Goal: Task Accomplishment & Management: Complete application form

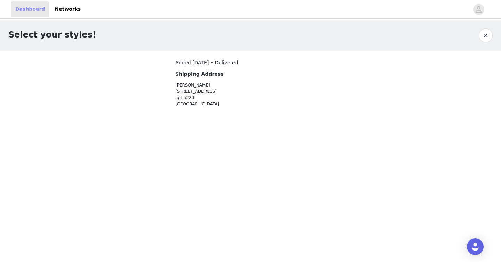
click at [31, 9] on link "Dashboard" at bounding box center [30, 9] width 38 height 16
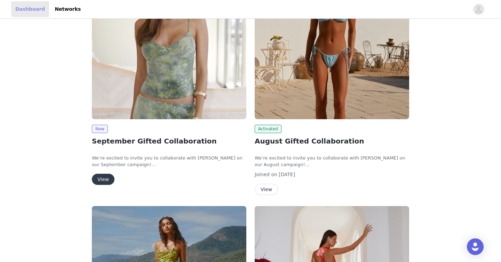
scroll to position [116, 0]
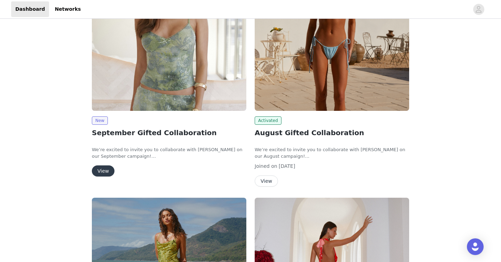
click at [137, 102] on img at bounding box center [169, 53] width 154 height 116
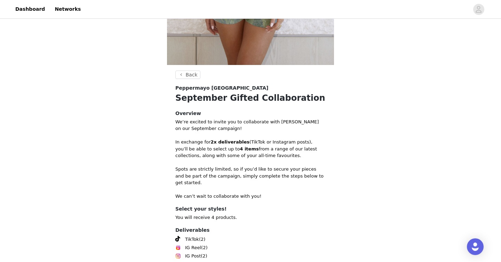
scroll to position [265, 0]
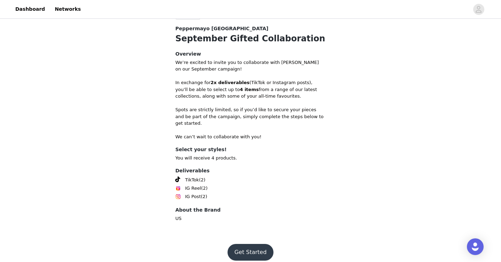
click at [254, 248] on button "Get Started" at bounding box center [250, 252] width 46 height 17
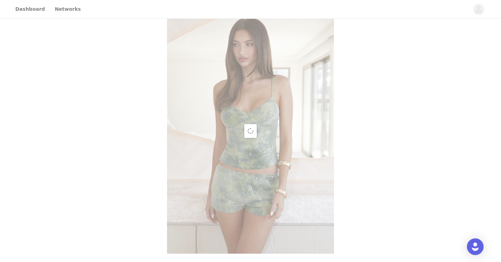
scroll to position [265, 0]
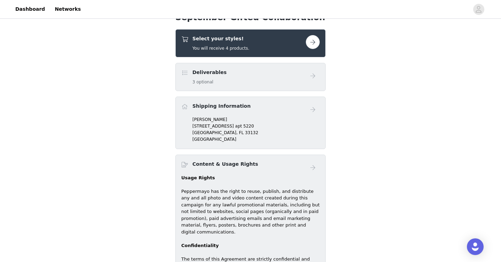
click at [234, 53] on div "Select your styles! You will receive 4 products." at bounding box center [250, 43] width 150 height 28
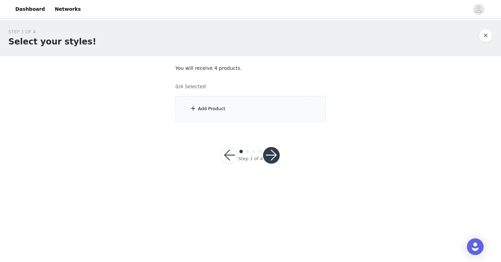
click at [235, 113] on div "Add Product" at bounding box center [250, 109] width 150 height 26
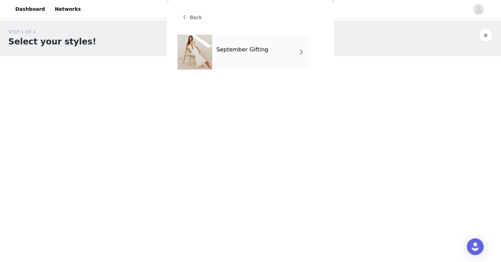
click at [232, 47] on h4 "September Gifting" at bounding box center [242, 50] width 52 height 6
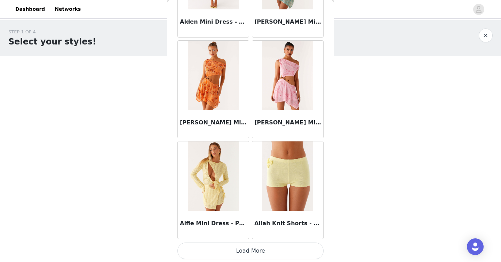
scroll to position [802, 0]
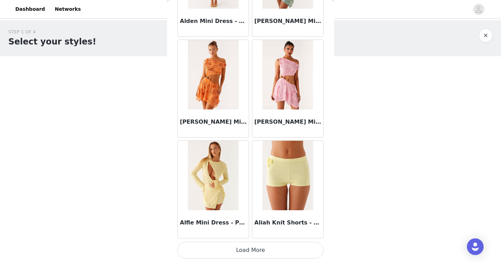
click at [242, 252] on button "Load More" at bounding box center [250, 250] width 146 height 17
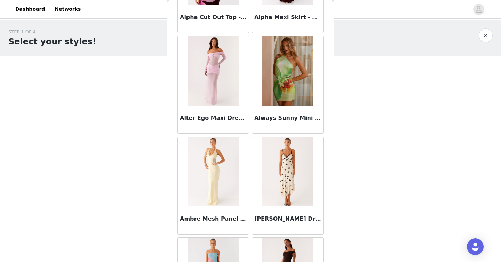
scroll to position [1810, 0]
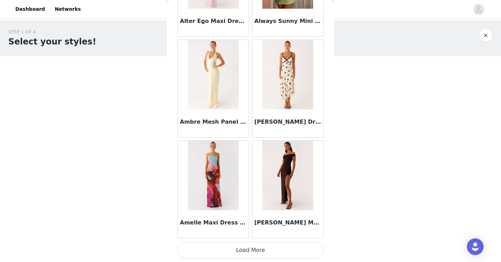
click at [236, 248] on button "Load More" at bounding box center [250, 250] width 146 height 17
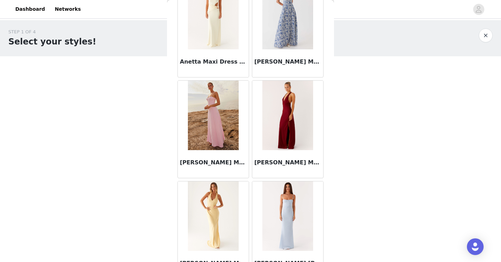
scroll to position [2783, 0]
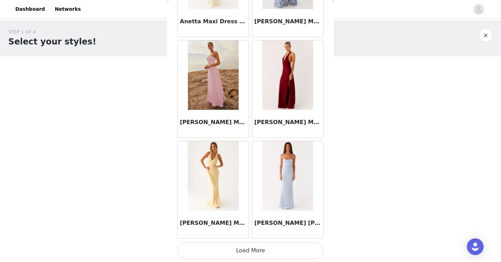
click at [245, 252] on button "Load More" at bounding box center [250, 250] width 146 height 17
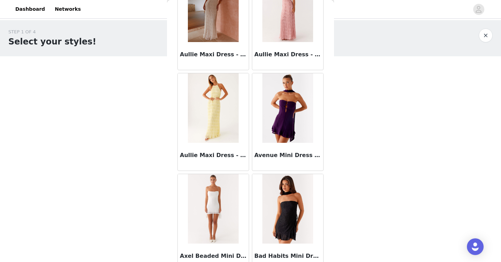
scroll to position [3795, 0]
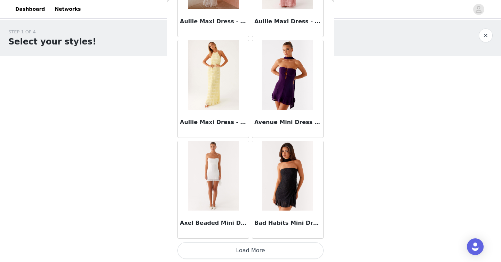
click at [245, 252] on button "Load More" at bounding box center [250, 250] width 146 height 17
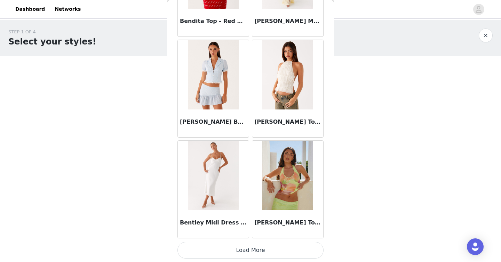
scroll to position [4836, 0]
click at [253, 251] on button "Load More" at bounding box center [250, 250] width 146 height 17
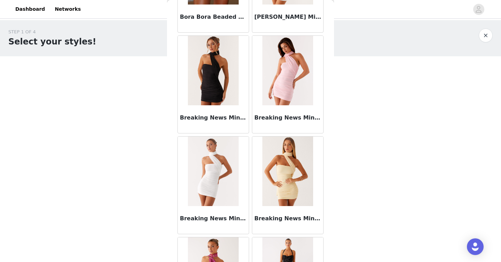
scroll to position [5845, 0]
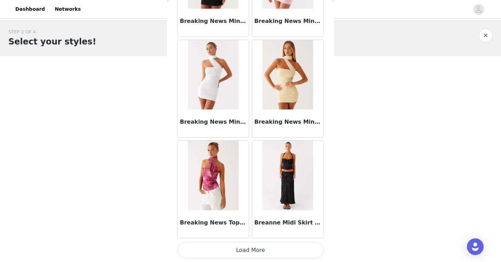
click at [255, 250] on button "Load More" at bounding box center [250, 250] width 146 height 17
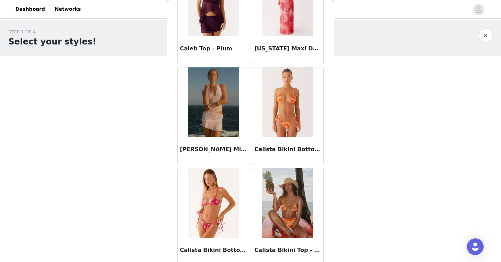
scroll to position [6853, 0]
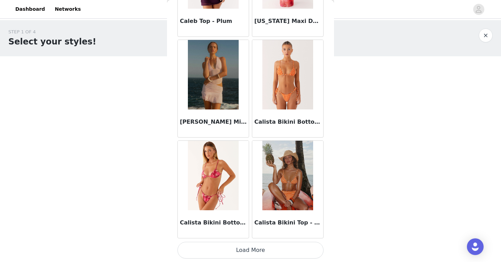
click at [253, 253] on button "Load More" at bounding box center [250, 250] width 146 height 17
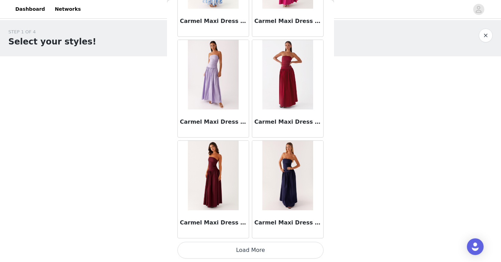
scroll to position [7861, 0]
click at [253, 253] on button "Load More" at bounding box center [250, 250] width 146 height 17
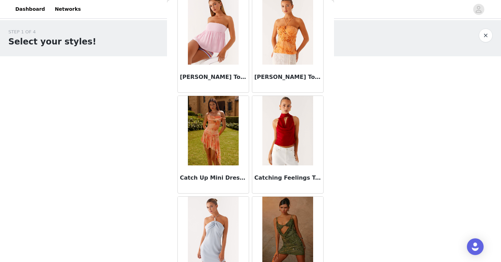
scroll to position [8870, 0]
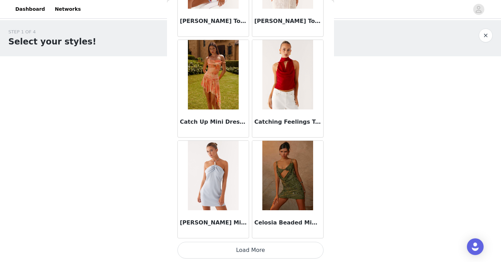
click at [253, 253] on button "Load More" at bounding box center [250, 250] width 146 height 17
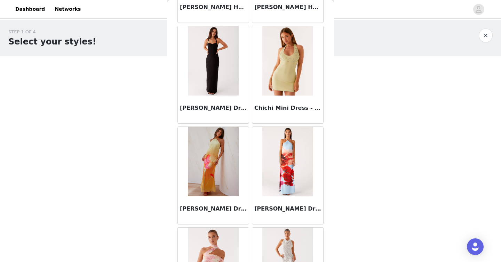
scroll to position [9879, 0]
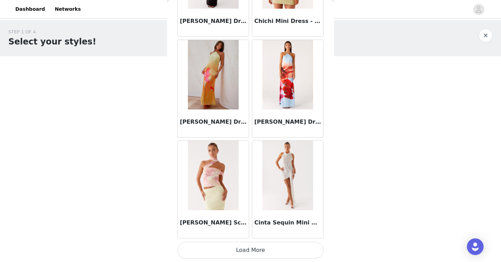
click at [253, 250] on button "Load More" at bounding box center [250, 250] width 146 height 17
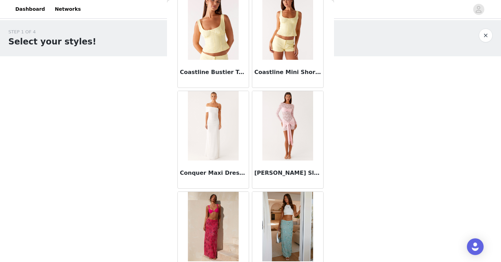
scroll to position [10887, 0]
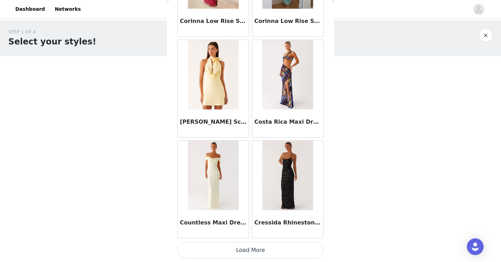
click at [243, 251] on button "Load More" at bounding box center [250, 250] width 146 height 17
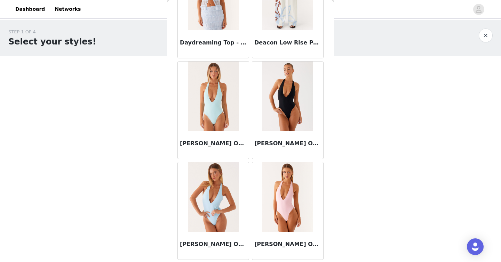
scroll to position [11896, 0]
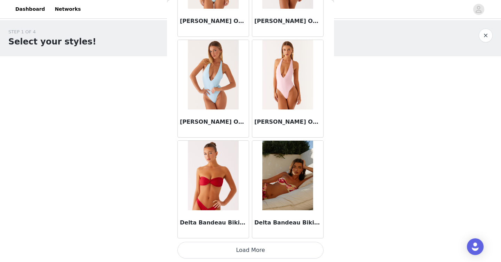
click at [247, 254] on button "Load More" at bounding box center [250, 250] width 146 height 17
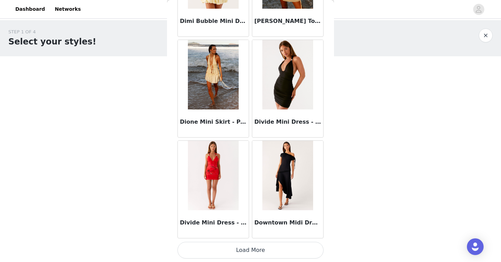
scroll to position [12904, 0]
click at [247, 254] on button "Load More" at bounding box center [250, 250] width 146 height 17
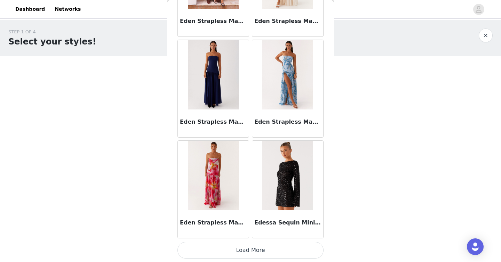
scroll to position [13912, 0]
click at [275, 254] on button "Load More" at bounding box center [250, 250] width 146 height 17
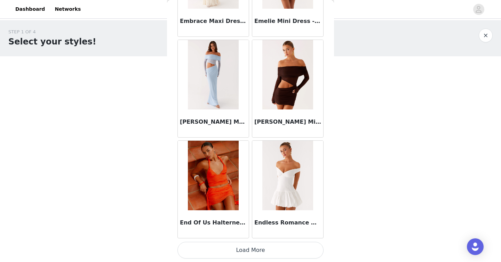
scroll to position [14921, 0]
click at [248, 251] on button "Load More" at bounding box center [250, 250] width 146 height 17
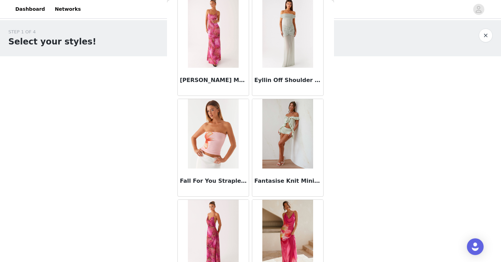
scroll to position [15930, 0]
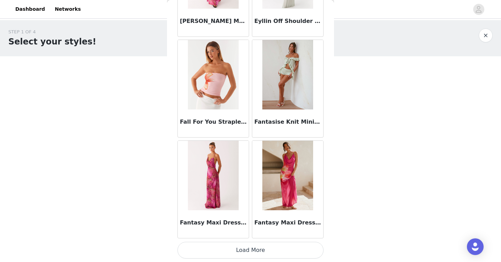
click at [248, 251] on button "Load More" at bounding box center [250, 250] width 146 height 17
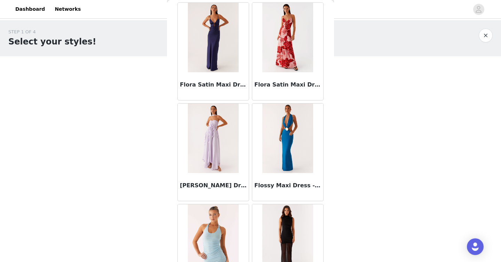
scroll to position [16938, 0]
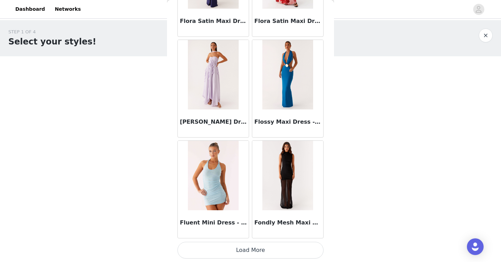
click at [257, 255] on button "Load More" at bounding box center [250, 250] width 146 height 17
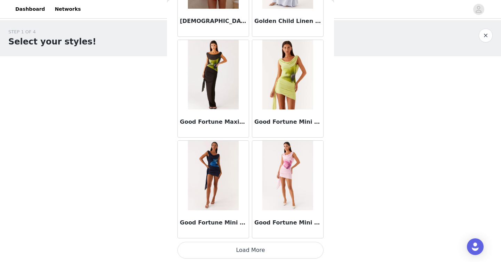
scroll to position [17946, 0]
click at [257, 255] on button "Load More" at bounding box center [250, 250] width 146 height 17
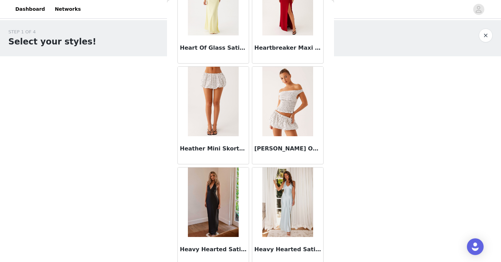
scroll to position [18955, 0]
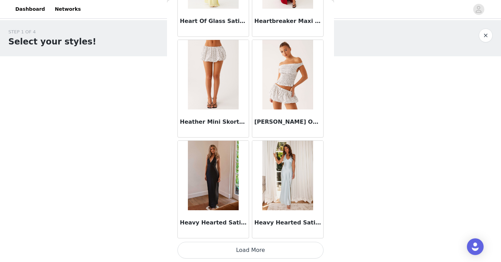
click at [248, 252] on button "Load More" at bounding box center [250, 250] width 146 height 17
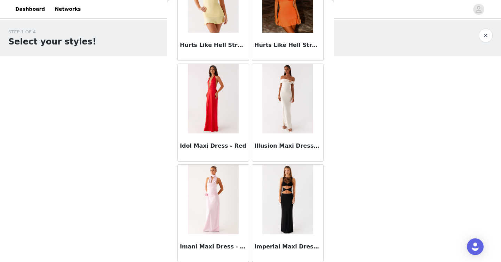
scroll to position [19964, 0]
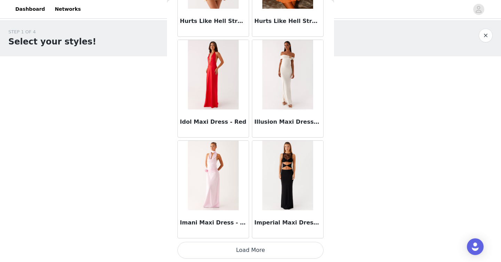
click at [248, 252] on button "Load More" at bounding box center [250, 250] width 146 height 17
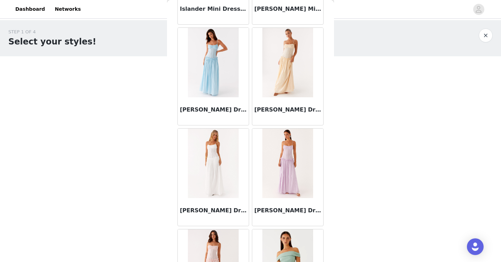
scroll to position [20972, 0]
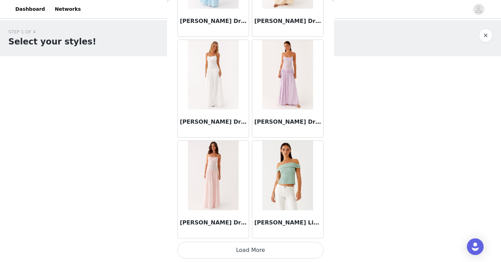
click at [253, 252] on button "Load More" at bounding box center [250, 250] width 146 height 17
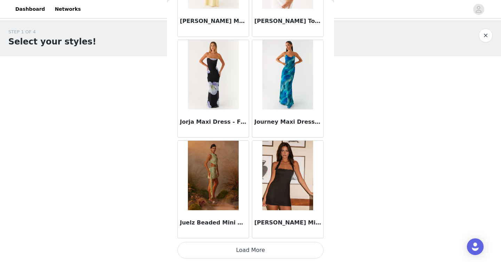
scroll to position [21980, 0]
click at [265, 252] on button "Load More" at bounding box center [250, 250] width 146 height 17
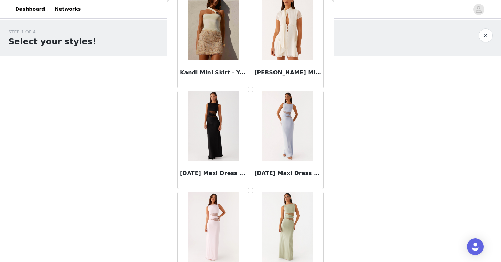
scroll to position [22989, 0]
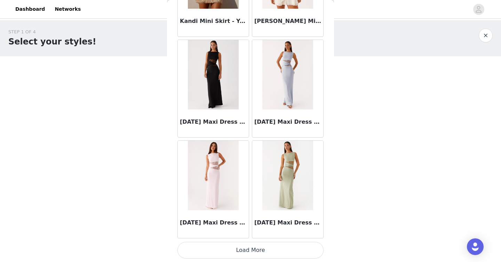
click at [244, 244] on button "Load More" at bounding box center [250, 250] width 146 height 17
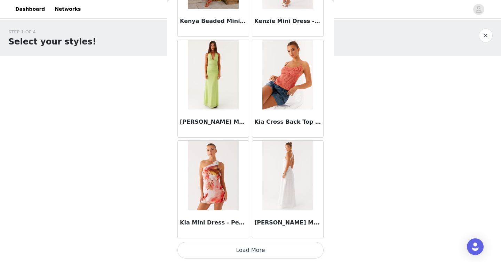
scroll to position [23997, 0]
click at [265, 249] on button "Load More" at bounding box center [250, 250] width 146 height 17
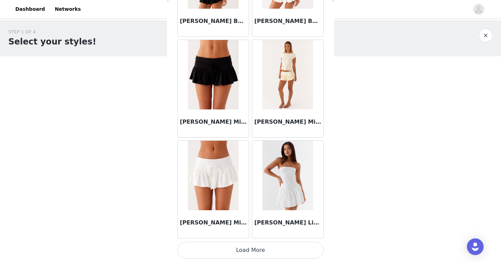
scroll to position [25006, 0]
click at [247, 253] on button "Load More" at bounding box center [250, 250] width 146 height 17
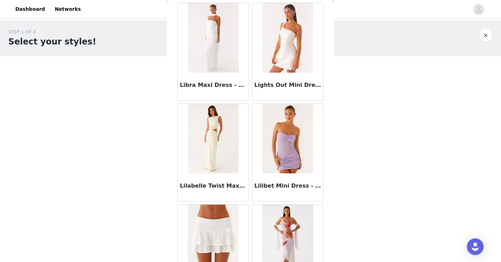
scroll to position [26015, 0]
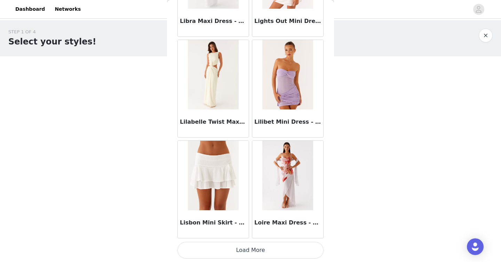
click at [239, 248] on button "Load More" at bounding box center [250, 250] width 146 height 17
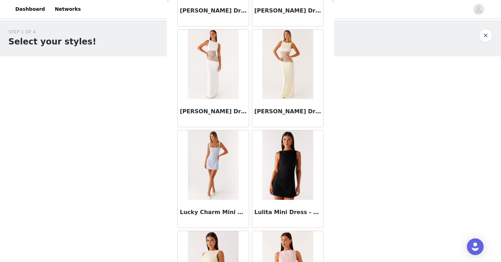
scroll to position [27023, 0]
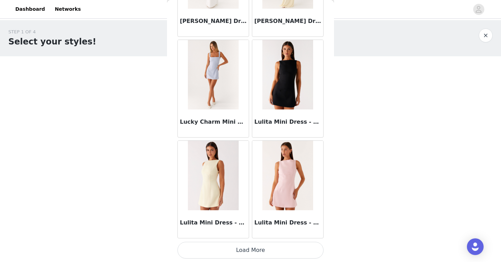
click at [239, 247] on button "Load More" at bounding box center [250, 250] width 146 height 17
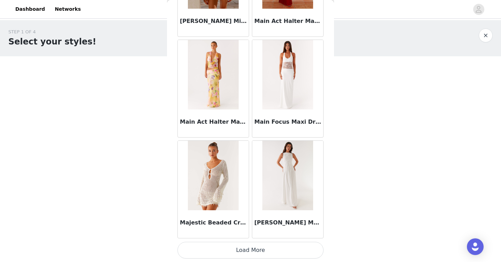
scroll to position [28031, 0]
click at [242, 251] on button "Load More" at bounding box center [250, 251] width 146 height 17
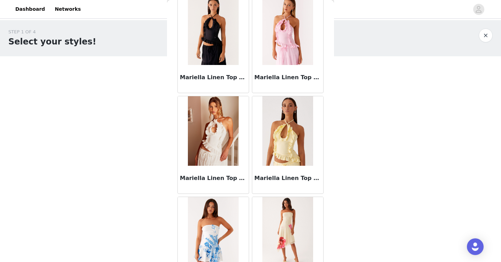
scroll to position [29040, 0]
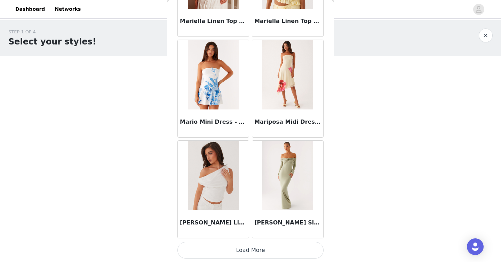
click at [248, 251] on button "Load More" at bounding box center [250, 250] width 146 height 17
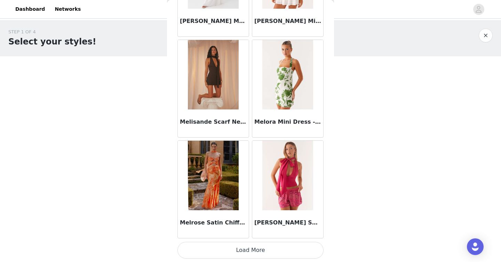
scroll to position [30048, 0]
click at [257, 255] on button "Load More" at bounding box center [250, 250] width 146 height 17
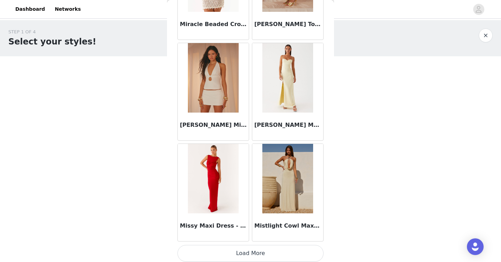
scroll to position [31057, 0]
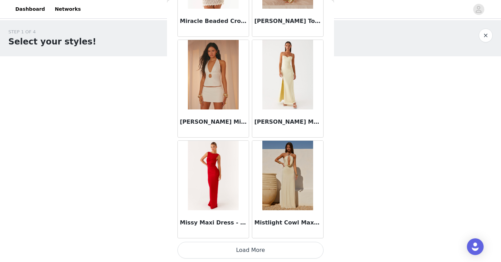
click at [260, 252] on button "Load More" at bounding box center [250, 250] width 146 height 17
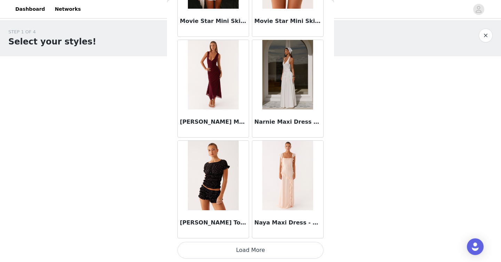
scroll to position [32065, 0]
click at [250, 252] on button "Load More" at bounding box center [250, 250] width 146 height 17
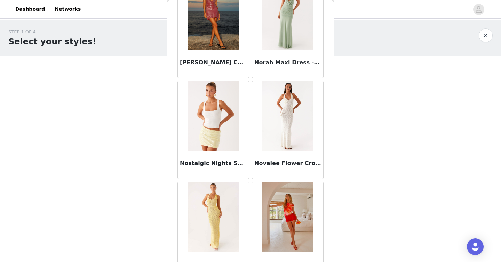
scroll to position [33074, 0]
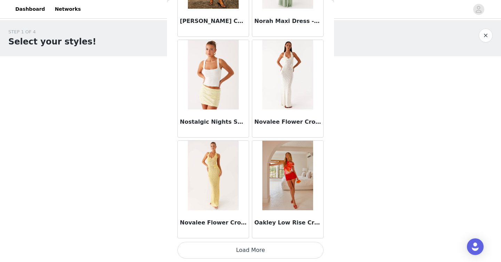
click at [243, 249] on button "Load More" at bounding box center [250, 250] width 146 height 17
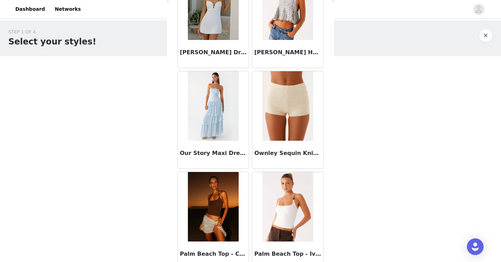
scroll to position [34083, 0]
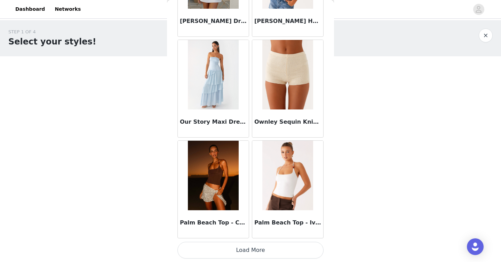
click at [259, 249] on button "Load More" at bounding box center [250, 250] width 146 height 17
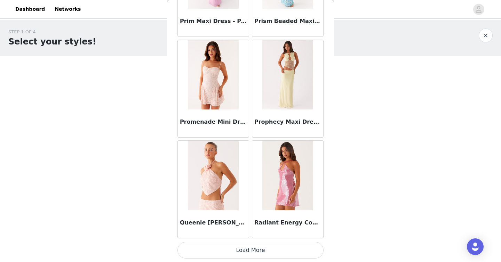
scroll to position [35091, 0]
click at [274, 248] on button "Load More" at bounding box center [250, 250] width 146 height 17
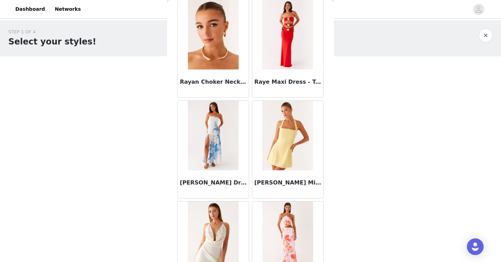
scroll to position [36100, 0]
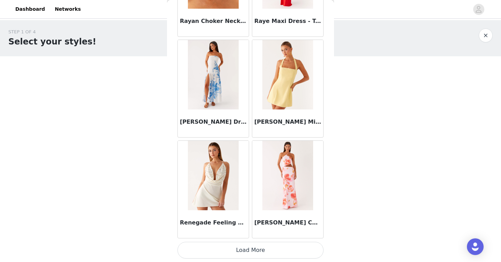
click at [254, 254] on button "Load More" at bounding box center [250, 250] width 146 height 17
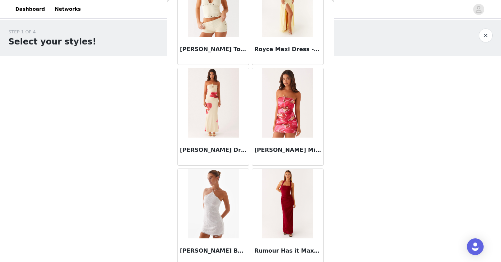
scroll to position [37108, 0]
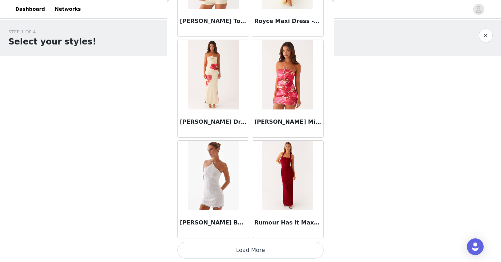
click at [244, 250] on button "Load More" at bounding box center [250, 250] width 146 height 17
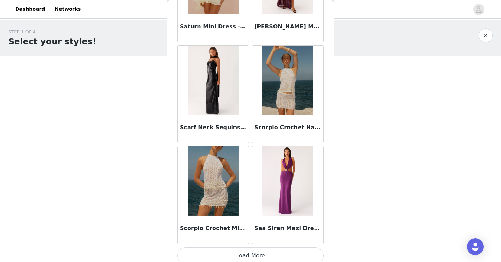
scroll to position [38117, 0]
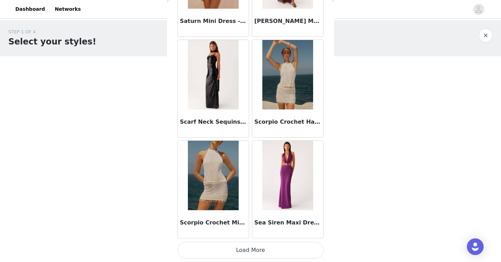
click at [273, 253] on button "Load More" at bounding box center [250, 250] width 146 height 17
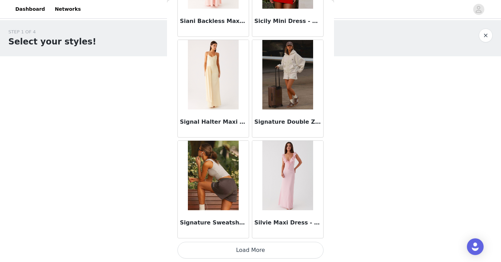
scroll to position [39125, 0]
click at [255, 252] on button "Load More" at bounding box center [250, 250] width 146 height 17
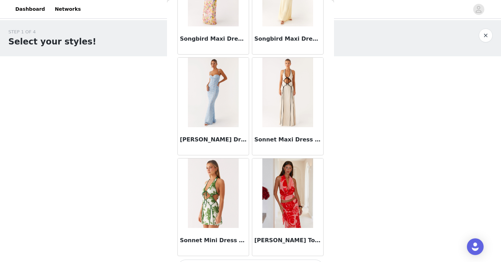
scroll to position [40134, 0]
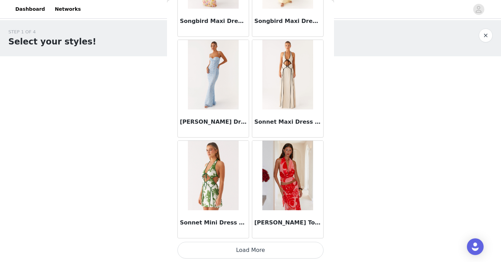
click at [259, 249] on button "Load More" at bounding box center [250, 250] width 146 height 17
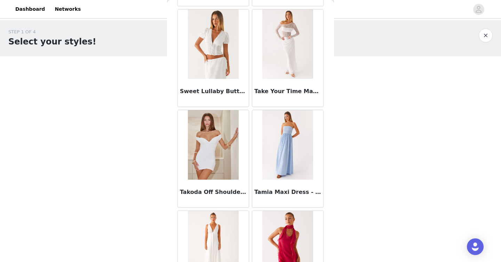
scroll to position [41142, 0]
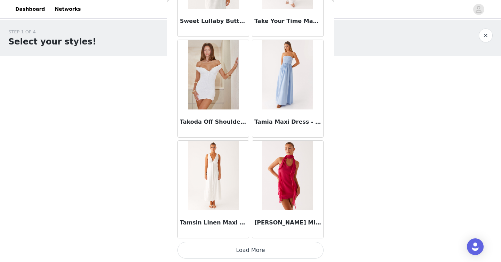
click at [252, 250] on button "Load More" at bounding box center [250, 250] width 146 height 17
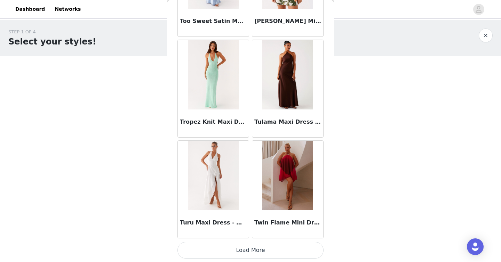
scroll to position [42151, 0]
click at [252, 250] on button "Load More" at bounding box center [250, 250] width 146 height 17
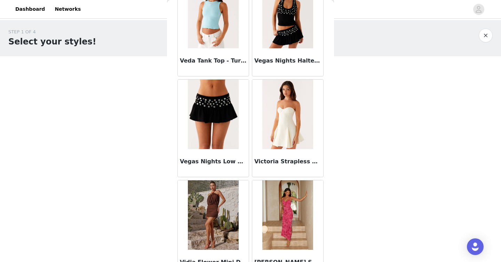
scroll to position [43159, 0]
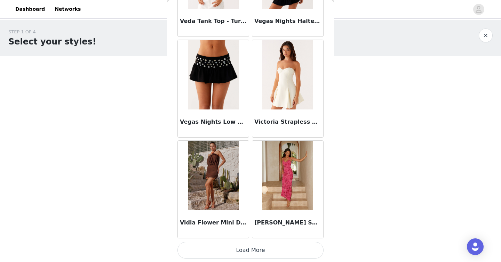
click at [252, 250] on button "Load More" at bounding box center [250, 250] width 146 height 17
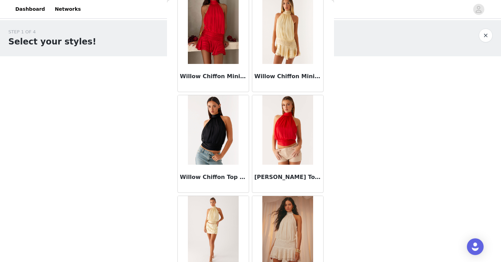
scroll to position [44168, 0]
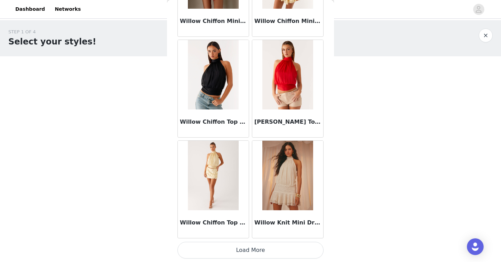
click at [237, 251] on button "Load More" at bounding box center [250, 250] width 146 height 17
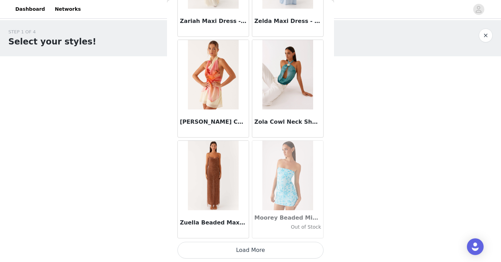
scroll to position [45176, 0]
click at [237, 251] on button "Load More" at bounding box center [250, 250] width 146 height 17
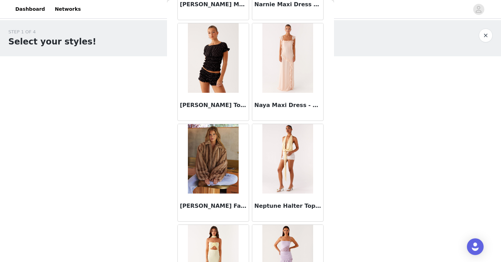
scroll to position [32183, 0]
click at [216, 151] on img at bounding box center [213, 159] width 50 height 70
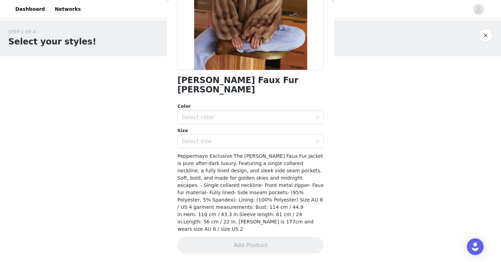
scroll to position [104, 0]
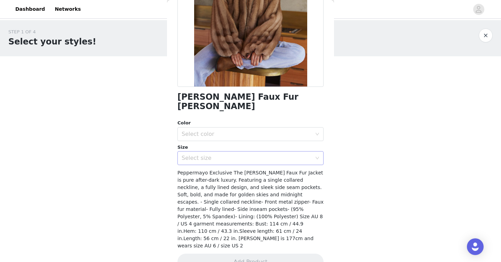
click at [210, 155] on div "Select size" at bounding box center [247, 158] width 130 height 7
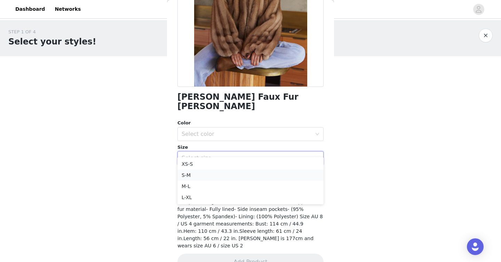
click at [204, 173] on li "S-M" at bounding box center [250, 175] width 146 height 11
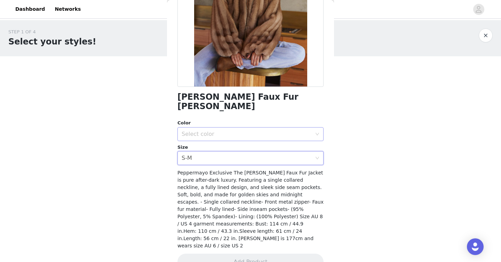
click at [211, 131] on div "Select color" at bounding box center [247, 134] width 130 height 7
click at [214, 139] on li "Brown" at bounding box center [250, 140] width 146 height 11
click at [248, 254] on button "Add Product" at bounding box center [250, 262] width 146 height 17
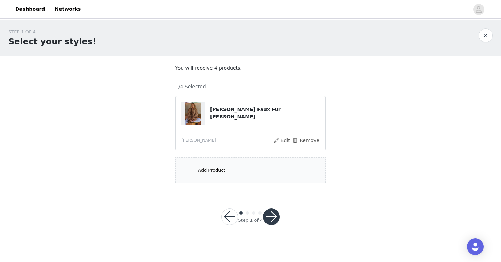
click at [240, 169] on div "Add Product" at bounding box center [250, 171] width 150 height 26
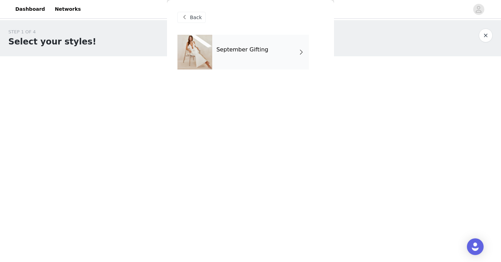
click at [250, 74] on div "September Gifting" at bounding box center [250, 57] width 146 height 45
click at [249, 59] on div "September Gifting" at bounding box center [260, 52] width 97 height 35
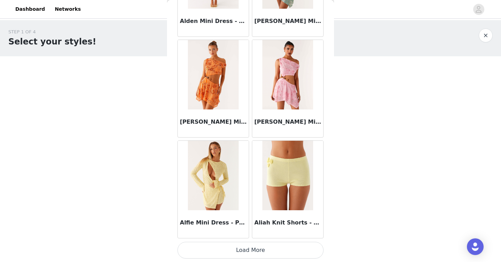
scroll to position [801, 0]
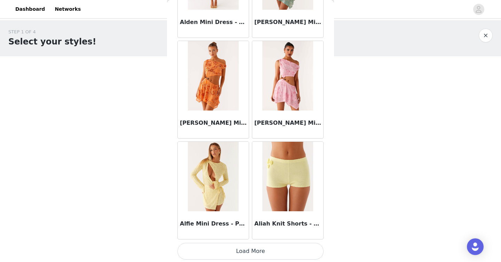
click at [242, 252] on button "Load More" at bounding box center [250, 251] width 146 height 17
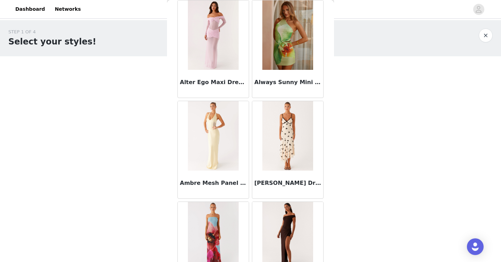
scroll to position [1810, 0]
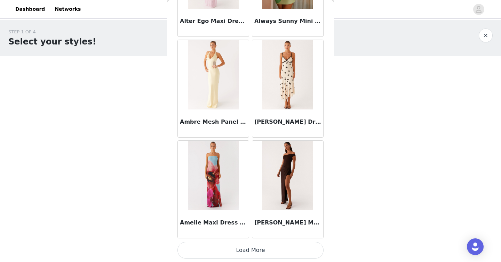
click at [254, 256] on button "Load More" at bounding box center [250, 250] width 146 height 17
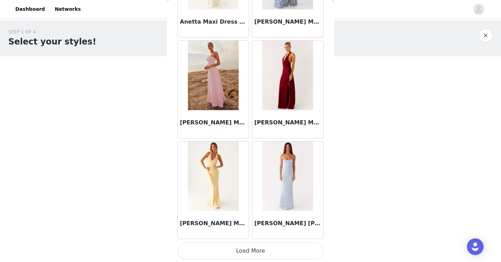
scroll to position [2819, 0]
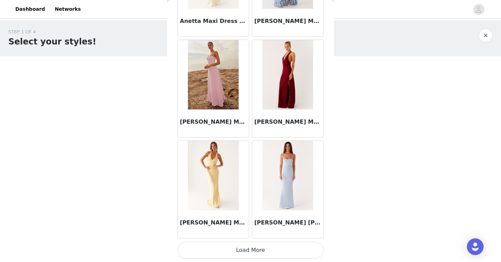
click at [260, 250] on button "Load More" at bounding box center [250, 250] width 146 height 17
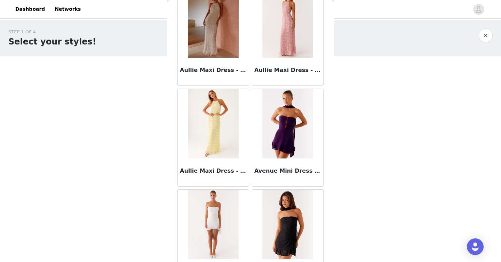
scroll to position [3827, 0]
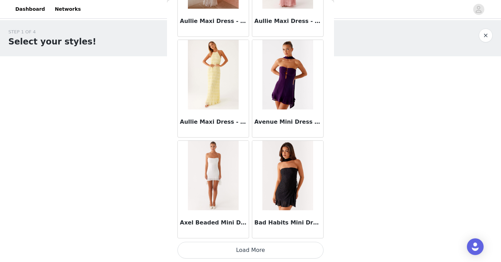
click at [260, 250] on button "Load More" at bounding box center [250, 250] width 146 height 17
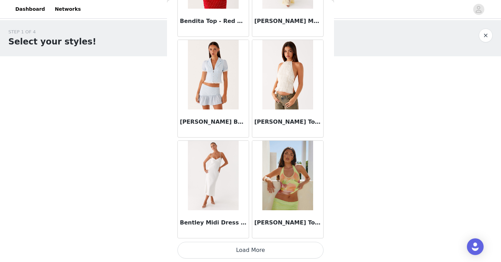
scroll to position [4835, 0]
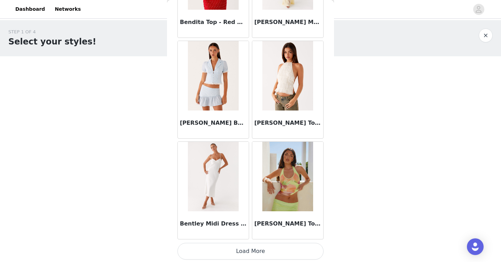
click at [260, 254] on button "Load More" at bounding box center [250, 251] width 146 height 17
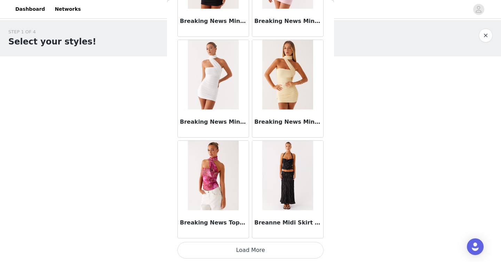
click at [260, 255] on button "Load More" at bounding box center [250, 250] width 146 height 17
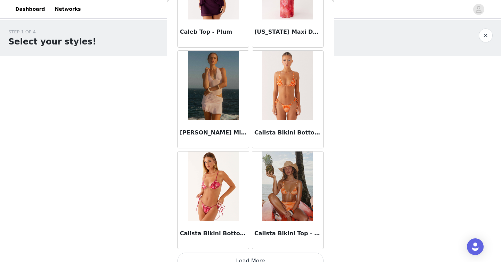
scroll to position [6853, 0]
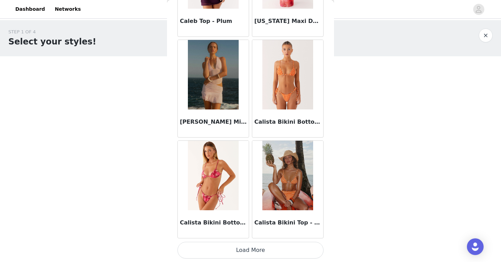
click at [258, 255] on button "Load More" at bounding box center [250, 250] width 146 height 17
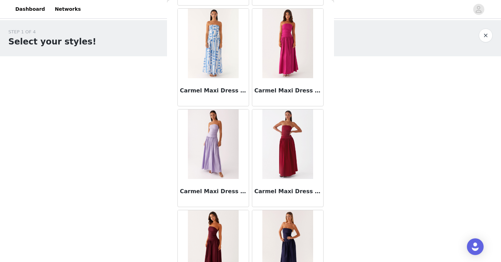
scroll to position [7862, 0]
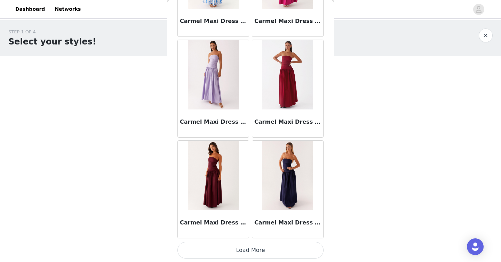
click at [258, 255] on button "Load More" at bounding box center [250, 250] width 146 height 17
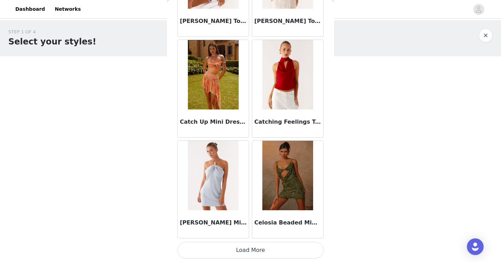
scroll to position [8870, 0]
click at [262, 252] on button "Load More" at bounding box center [250, 250] width 146 height 17
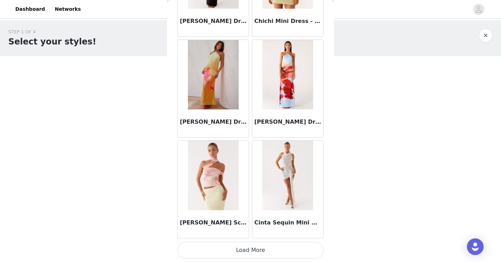
scroll to position [9878, 0]
click at [262, 252] on button "Load More" at bounding box center [250, 250] width 146 height 17
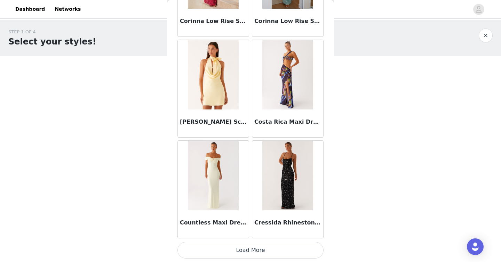
scroll to position [10887, 0]
click at [262, 252] on button "Load More" at bounding box center [250, 250] width 146 height 17
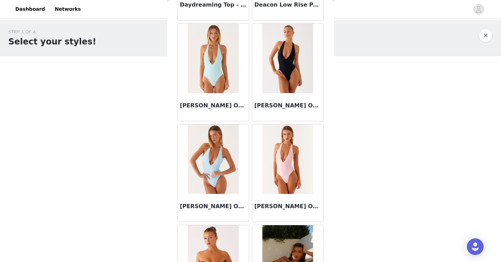
scroll to position [11896, 0]
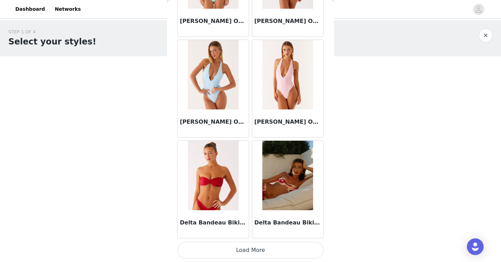
click at [265, 252] on button "Load More" at bounding box center [250, 250] width 146 height 17
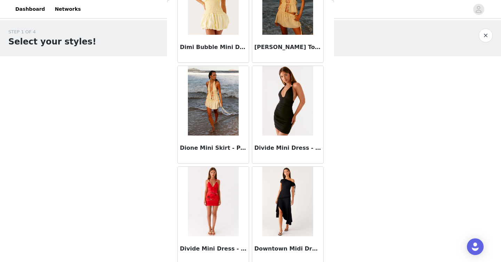
scroll to position [12904, 0]
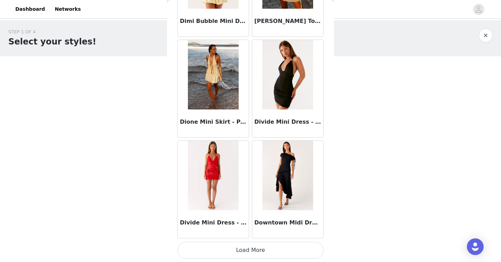
click at [266, 251] on button "Load More" at bounding box center [250, 250] width 146 height 17
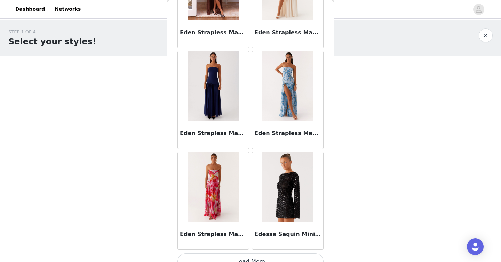
scroll to position [13913, 0]
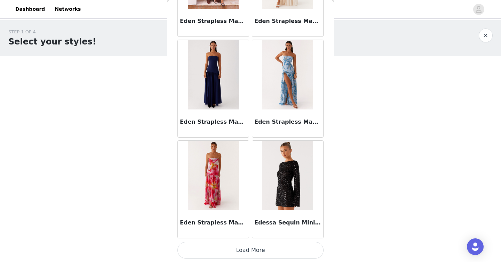
click at [264, 252] on button "Load More" at bounding box center [250, 250] width 146 height 17
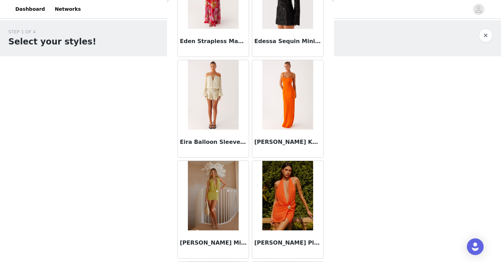
scroll to position [14091, 0]
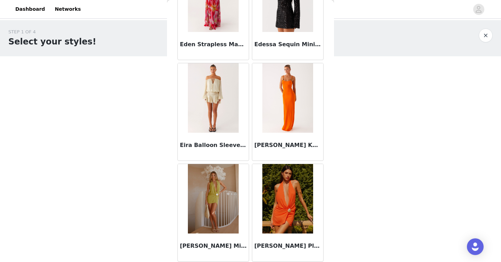
click at [218, 117] on img at bounding box center [213, 98] width 50 height 70
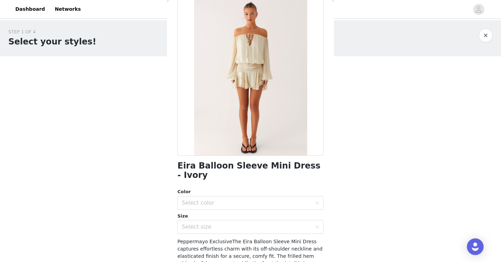
scroll to position [35, 0]
click at [248, 200] on div "Select color" at bounding box center [247, 203] width 130 height 7
click at [240, 209] on li "Ivory" at bounding box center [250, 209] width 146 height 11
click at [241, 223] on div "Select size" at bounding box center [248, 227] width 133 height 13
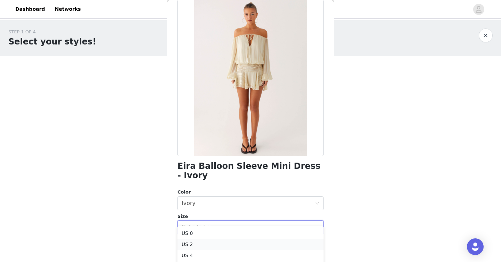
click at [234, 246] on li "US 2" at bounding box center [250, 244] width 146 height 11
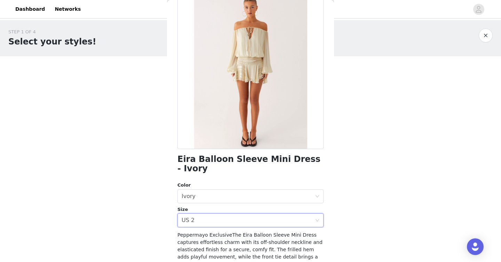
scroll to position [36, 0]
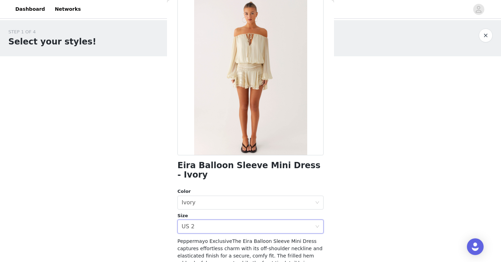
click at [258, 161] on h1 "Eira Balloon Sleeve Mini Dress - Ivory" at bounding box center [250, 170] width 146 height 19
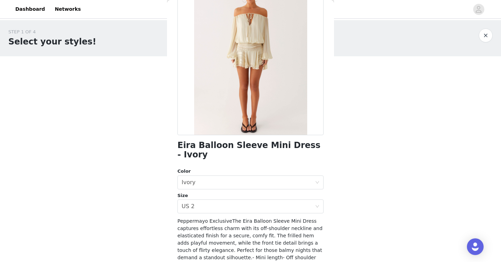
scroll to position [112, 0]
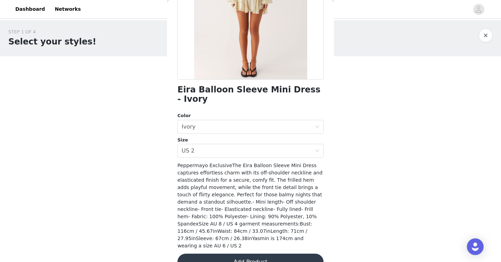
click at [263, 254] on button "Add Product" at bounding box center [250, 262] width 146 height 17
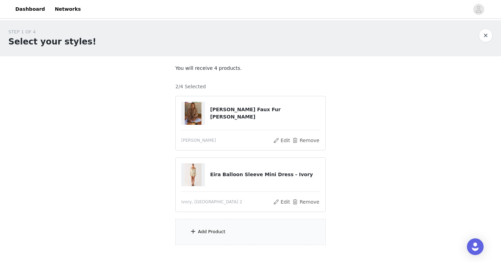
click at [245, 228] on div "Add Product" at bounding box center [250, 232] width 150 height 26
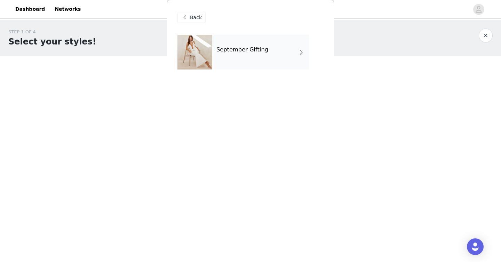
click at [246, 65] on div "September Gifting" at bounding box center [260, 52] width 97 height 35
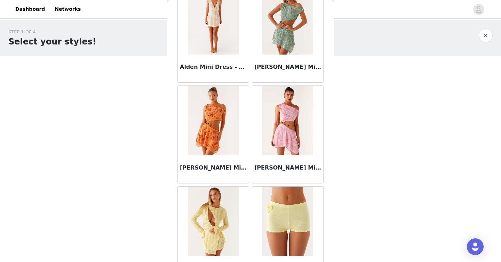
scroll to position [802, 0]
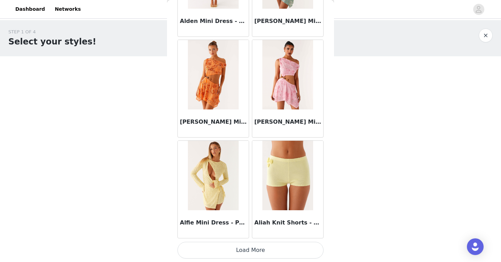
click at [256, 249] on button "Load More" at bounding box center [250, 250] width 146 height 17
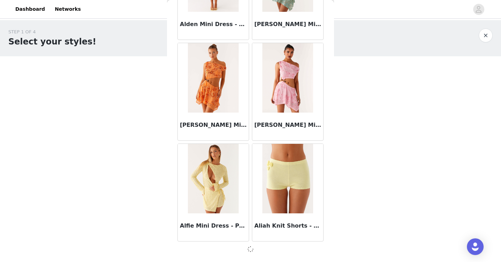
scroll to position [41, 0]
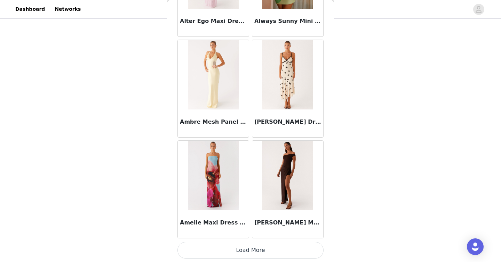
click at [256, 249] on button "Load More" at bounding box center [250, 250] width 146 height 17
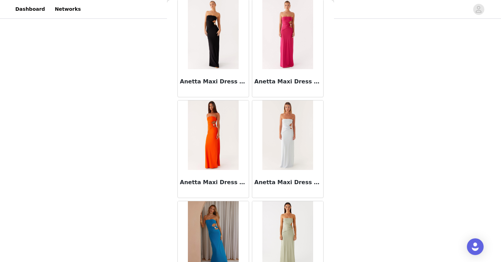
scroll to position [2819, 0]
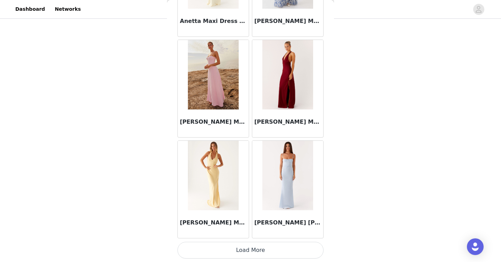
click at [251, 251] on button "Load More" at bounding box center [250, 250] width 146 height 17
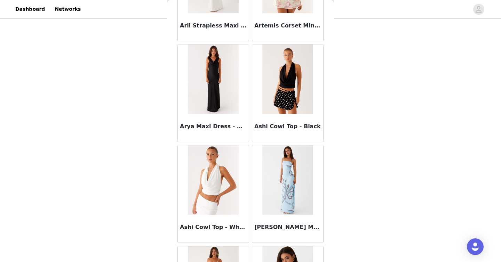
scroll to position [3827, 0]
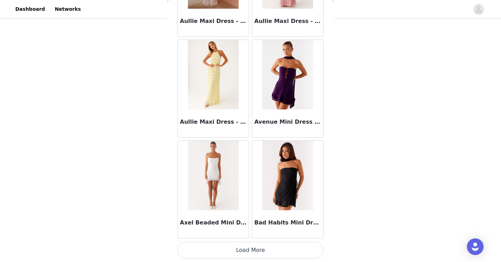
click at [251, 251] on button "Load More" at bounding box center [250, 250] width 146 height 17
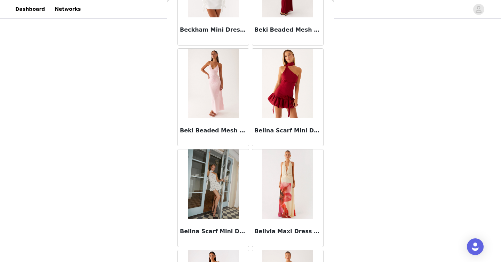
scroll to position [4836, 0]
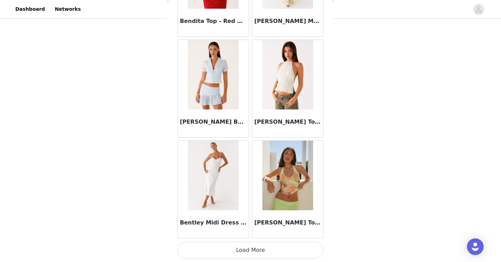
click at [249, 252] on button "Load More" at bounding box center [250, 250] width 146 height 17
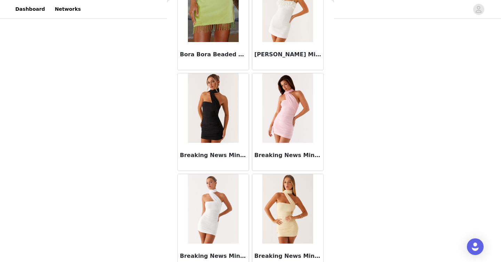
scroll to position [5845, 0]
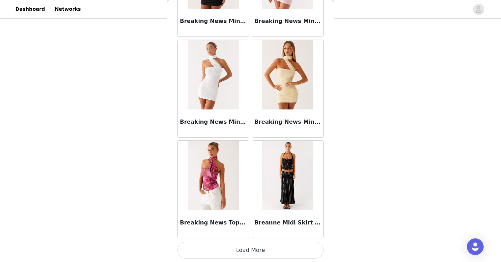
click at [251, 256] on button "Load More" at bounding box center [250, 250] width 146 height 17
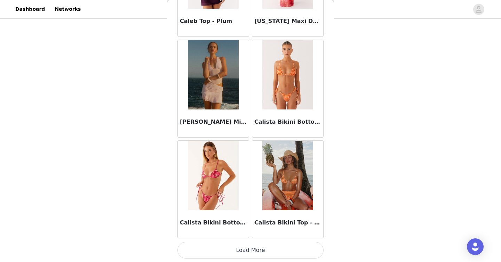
scroll to position [6853, 0]
click at [260, 252] on button "Load More" at bounding box center [250, 250] width 146 height 17
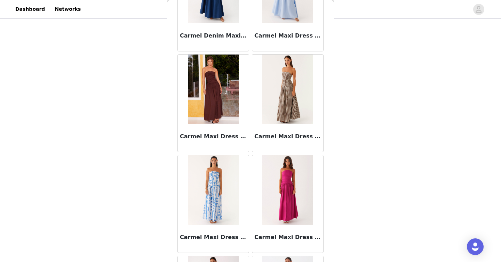
scroll to position [7862, 0]
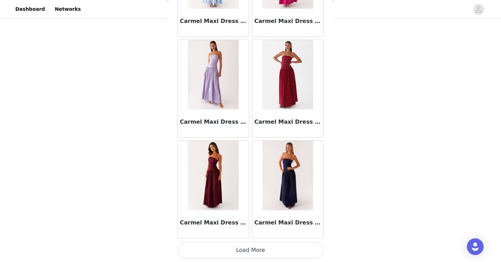
click at [263, 253] on button "Load More" at bounding box center [250, 250] width 146 height 17
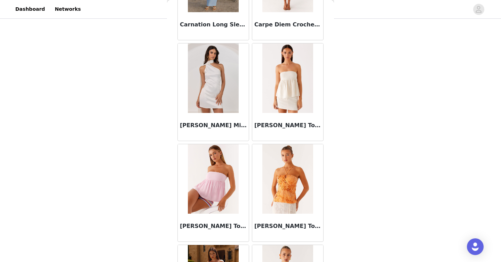
scroll to position [8870, 0]
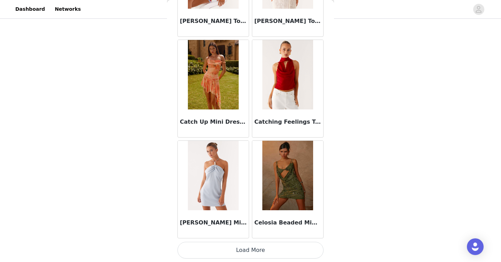
click at [263, 251] on button "Load More" at bounding box center [250, 250] width 146 height 17
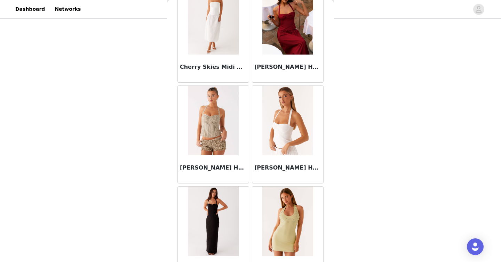
scroll to position [9879, 0]
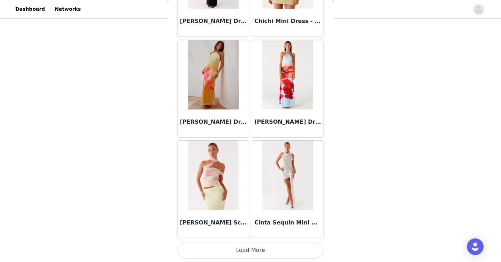
click at [265, 251] on button "Load More" at bounding box center [250, 250] width 146 height 17
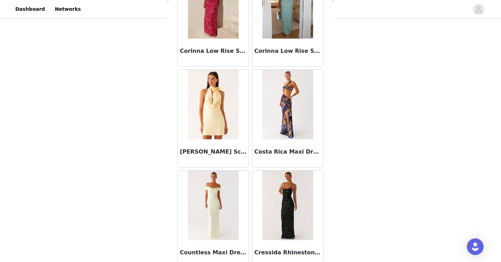
scroll to position [10887, 0]
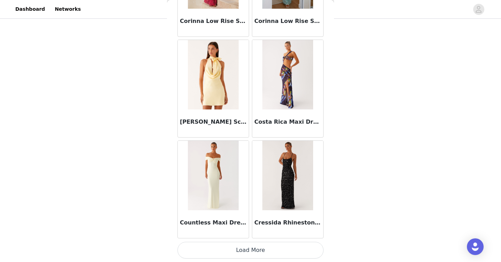
click at [263, 249] on button "Load More" at bounding box center [250, 250] width 146 height 17
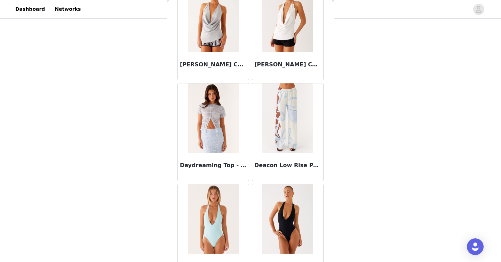
scroll to position [11896, 0]
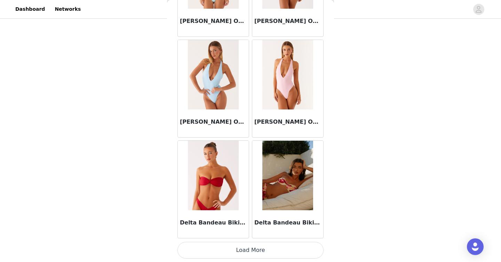
click at [255, 255] on button "Load More" at bounding box center [250, 250] width 146 height 17
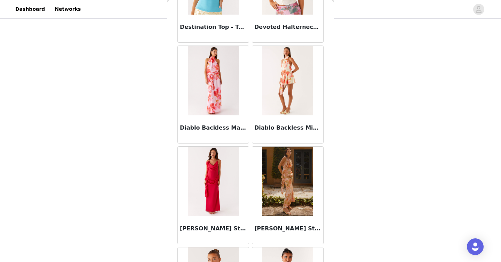
scroll to position [12904, 0]
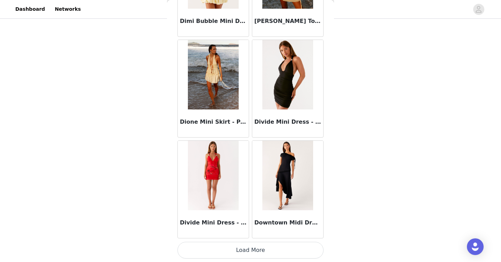
click at [254, 251] on button "Load More" at bounding box center [250, 250] width 146 height 17
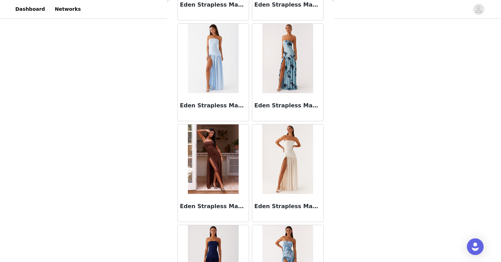
scroll to position [13913, 0]
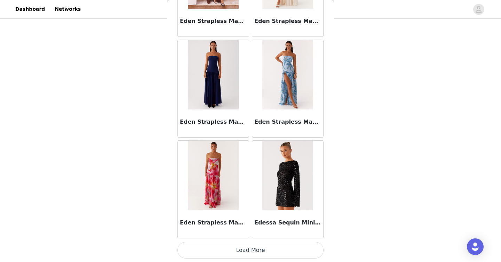
click at [257, 251] on button "Load More" at bounding box center [250, 250] width 146 height 17
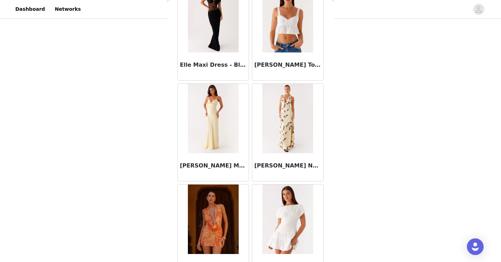
scroll to position [14921, 0]
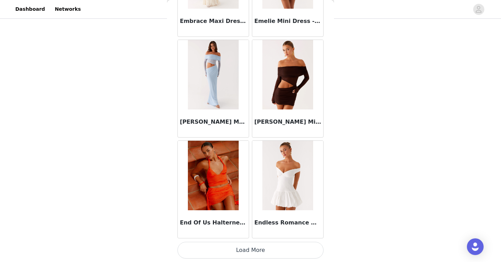
click at [257, 251] on button "Load More" at bounding box center [250, 250] width 146 height 17
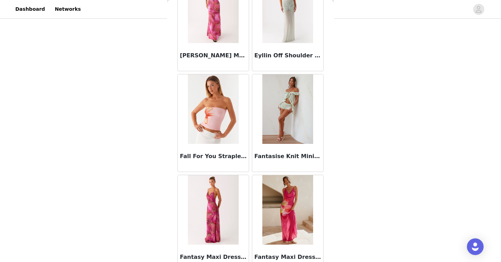
scroll to position [15930, 0]
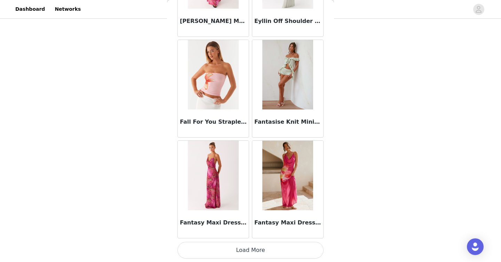
click at [254, 250] on button "Load More" at bounding box center [250, 250] width 146 height 17
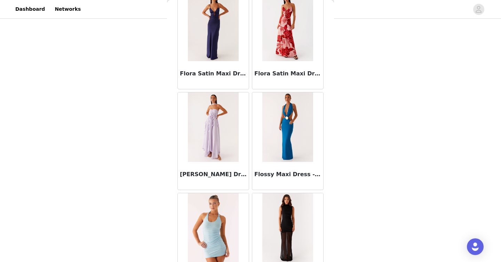
scroll to position [16938, 0]
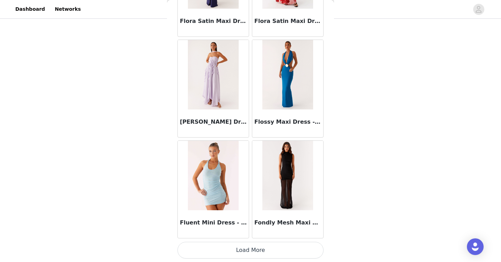
click at [249, 249] on button "Load More" at bounding box center [250, 250] width 146 height 17
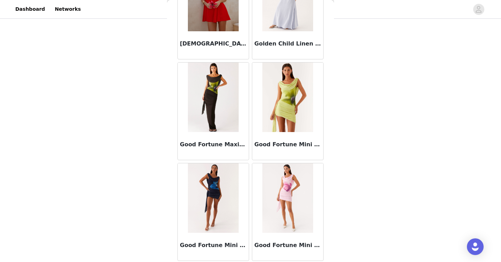
scroll to position [17947, 0]
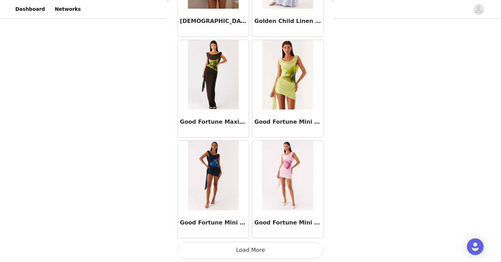
click at [252, 249] on button "Load More" at bounding box center [250, 250] width 146 height 17
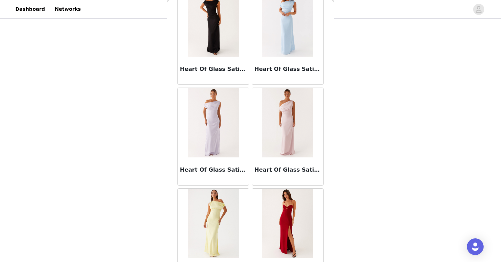
scroll to position [18955, 0]
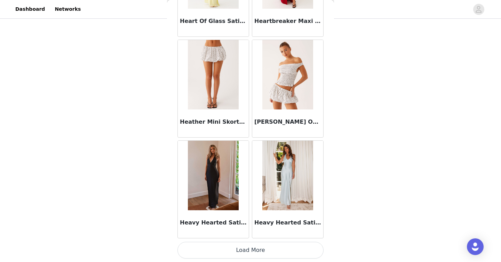
click at [251, 250] on button "Load More" at bounding box center [250, 250] width 146 height 17
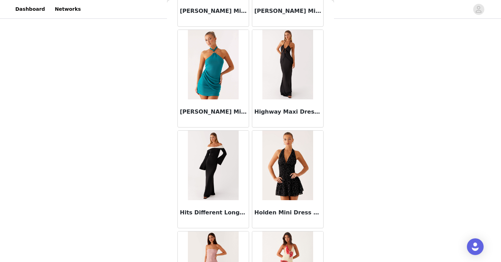
scroll to position [19964, 0]
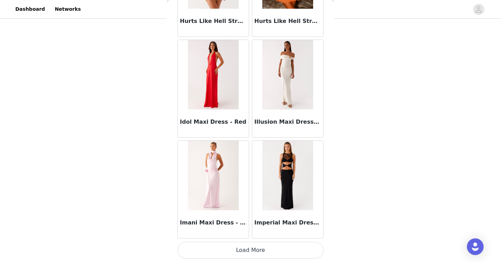
click at [248, 250] on button "Load More" at bounding box center [250, 250] width 146 height 17
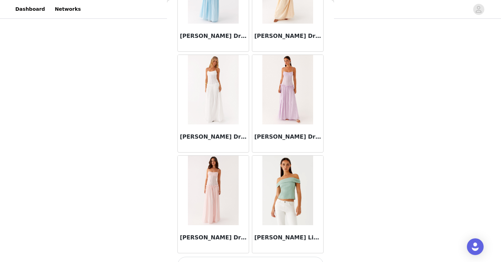
scroll to position [20972, 0]
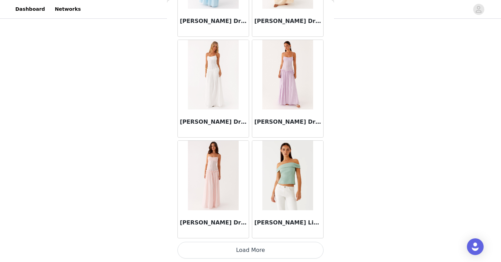
click at [248, 250] on button "Load More" at bounding box center [250, 250] width 146 height 17
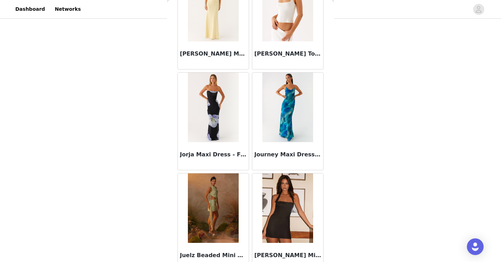
scroll to position [21981, 0]
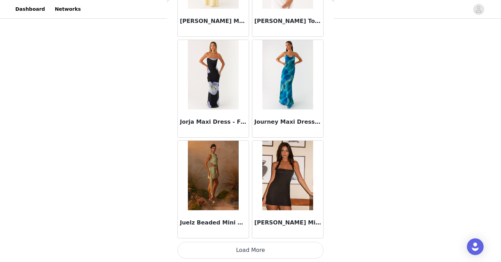
click at [256, 251] on button "Load More" at bounding box center [250, 250] width 146 height 17
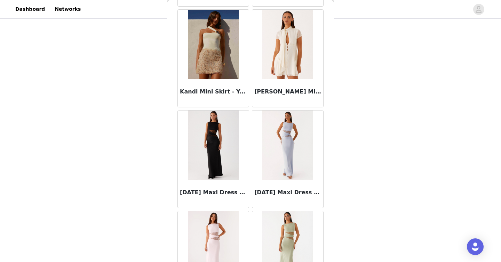
scroll to position [22989, 0]
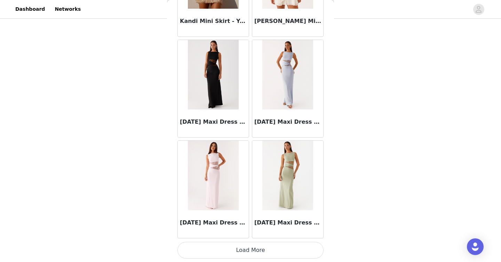
click at [256, 251] on button "Load More" at bounding box center [250, 250] width 146 height 17
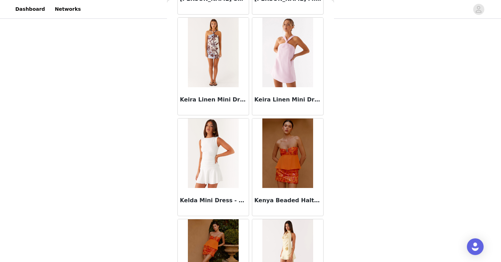
scroll to position [23998, 0]
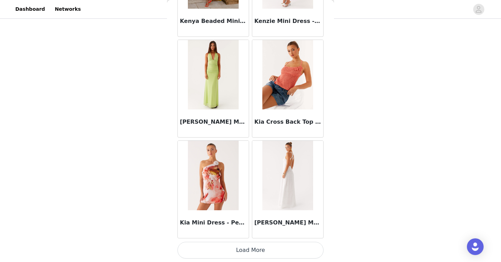
click at [259, 250] on button "Load More" at bounding box center [250, 250] width 146 height 17
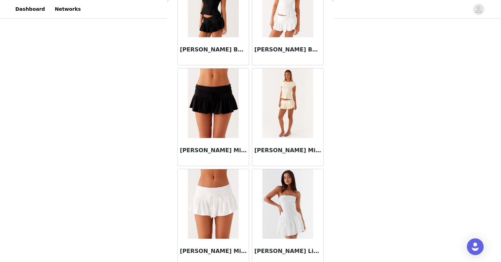
scroll to position [25006, 0]
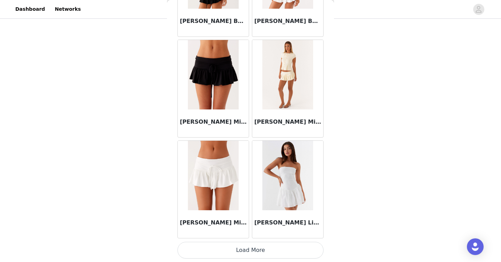
click at [248, 250] on button "Load More" at bounding box center [250, 250] width 146 height 17
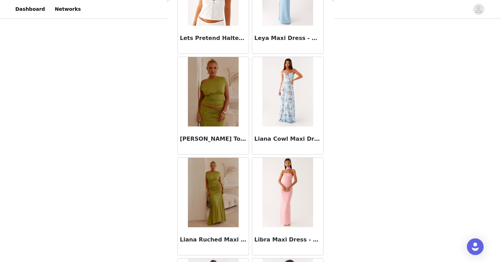
scroll to position [26015, 0]
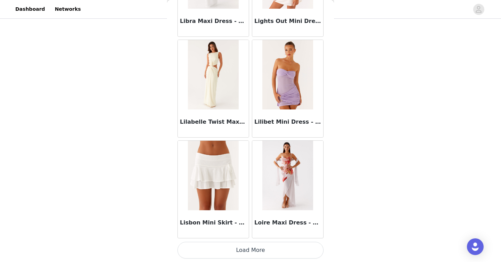
click at [252, 251] on button "Load More" at bounding box center [250, 250] width 146 height 17
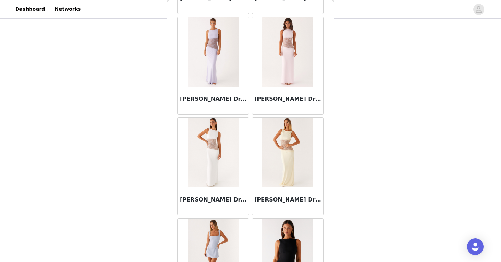
scroll to position [27023, 0]
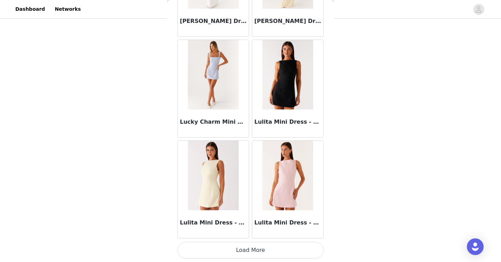
click at [252, 251] on button "Load More" at bounding box center [250, 250] width 146 height 17
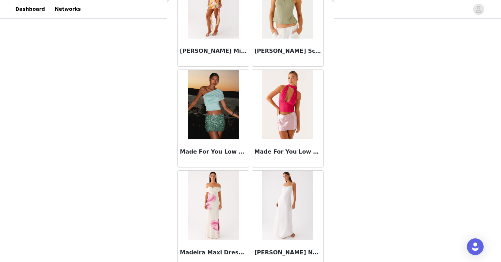
scroll to position [28032, 0]
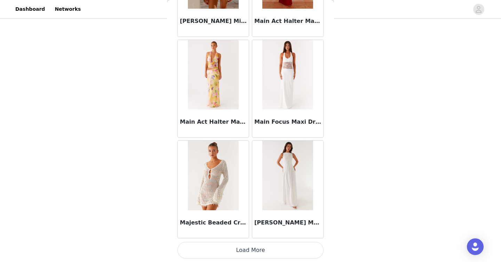
click at [252, 251] on button "Load More" at bounding box center [250, 250] width 146 height 17
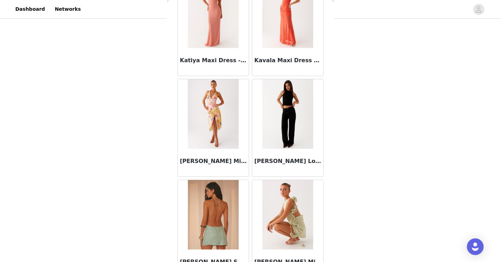
scroll to position [23425, 0]
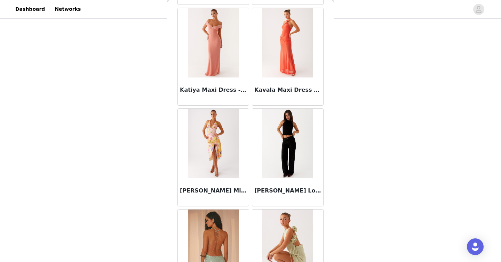
click at [273, 154] on img at bounding box center [287, 144] width 50 height 70
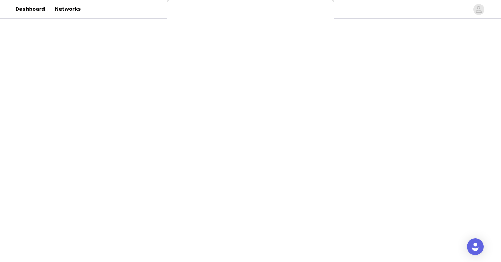
scroll to position [97, 0]
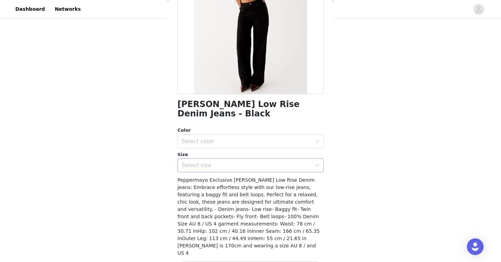
click at [262, 159] on div "Select size" at bounding box center [248, 165] width 133 height 13
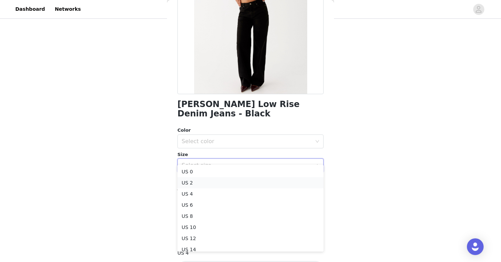
click at [231, 182] on li "US 2" at bounding box center [250, 182] width 146 height 11
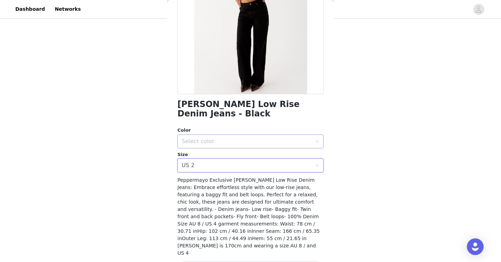
click at [228, 135] on div "Select color" at bounding box center [248, 141] width 133 height 13
click at [231, 144] on li "Black" at bounding box center [250, 147] width 146 height 11
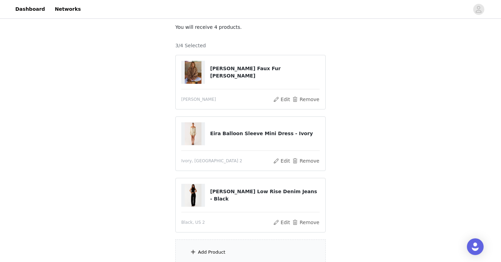
scroll to position [71, 0]
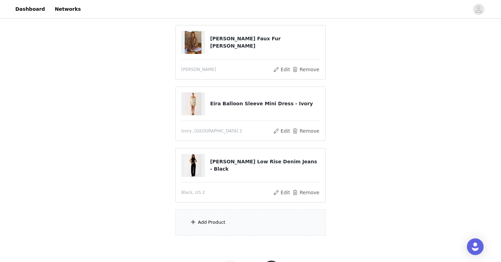
click at [219, 219] on div "Add Product" at bounding box center [211, 222] width 27 height 7
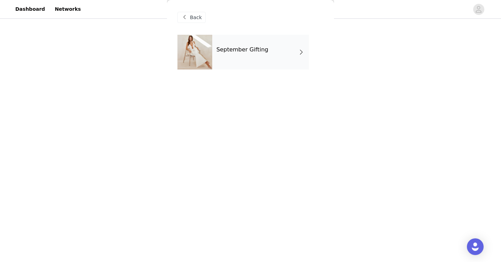
click at [232, 49] on h4 "September Gifting" at bounding box center [242, 50] width 52 height 6
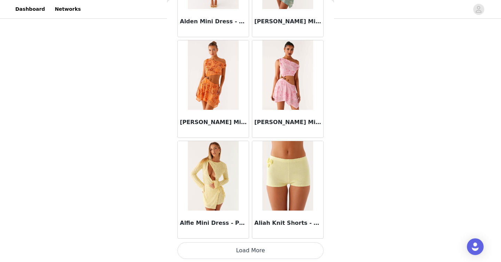
click at [235, 256] on button "Load More" at bounding box center [250, 250] width 146 height 17
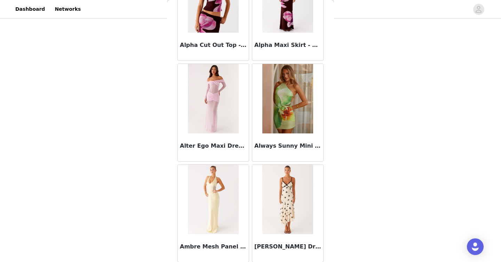
scroll to position [1810, 0]
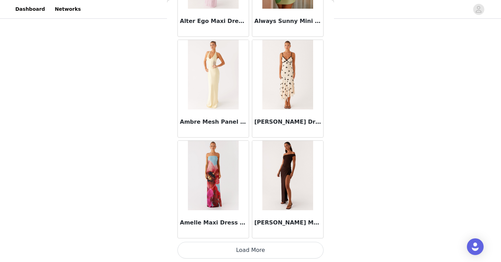
click at [239, 248] on button "Load More" at bounding box center [250, 250] width 146 height 17
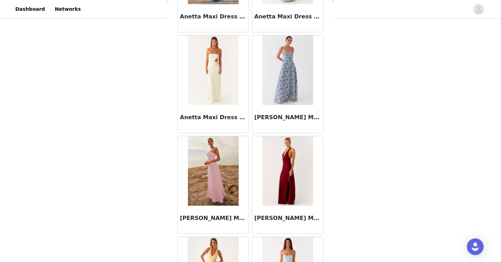
scroll to position [2819, 0]
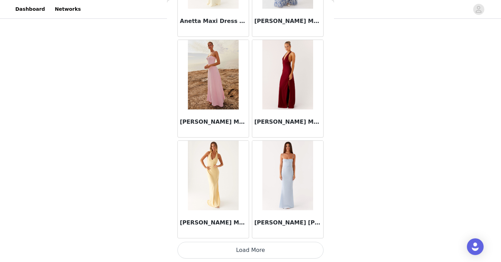
click at [245, 251] on button "Load More" at bounding box center [250, 250] width 146 height 17
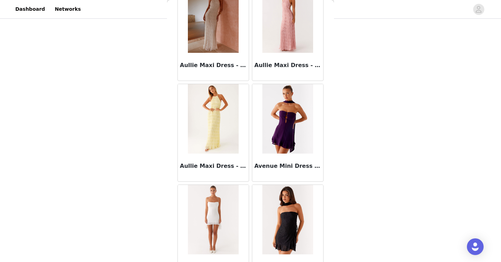
scroll to position [3827, 0]
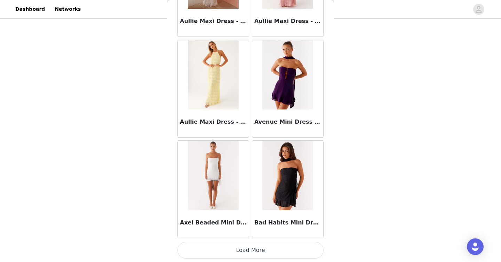
click at [245, 251] on button "Load More" at bounding box center [250, 250] width 146 height 17
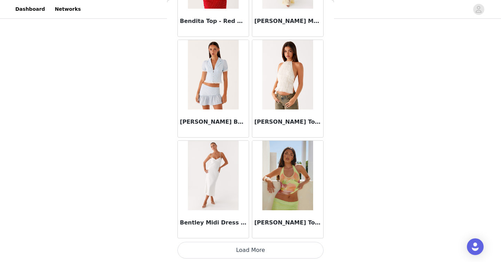
scroll to position [103, 0]
click at [253, 251] on button "Load More" at bounding box center [250, 250] width 146 height 17
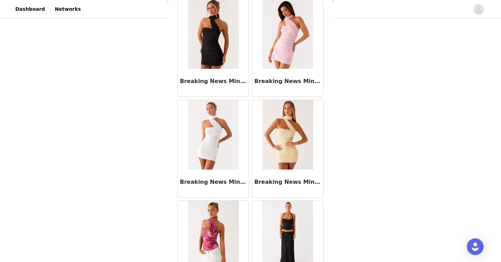
scroll to position [5845, 0]
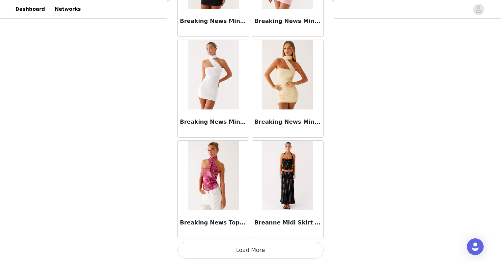
click at [253, 251] on button "Load More" at bounding box center [250, 250] width 146 height 17
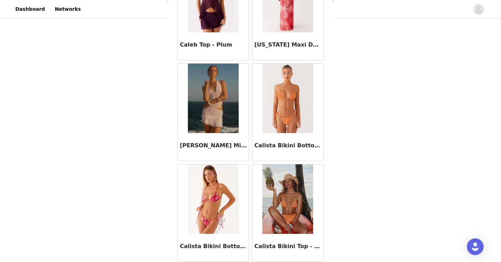
scroll to position [6853, 0]
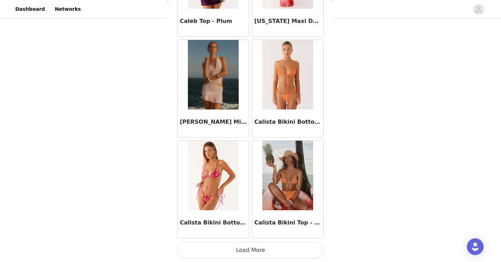
click at [254, 251] on button "Load More" at bounding box center [250, 250] width 146 height 17
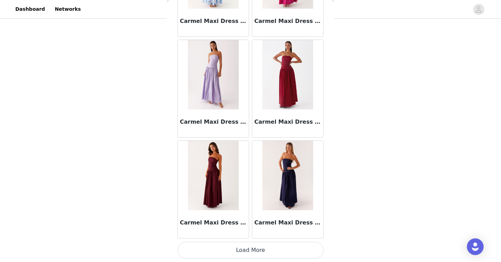
click at [254, 251] on button "Load More" at bounding box center [250, 250] width 146 height 17
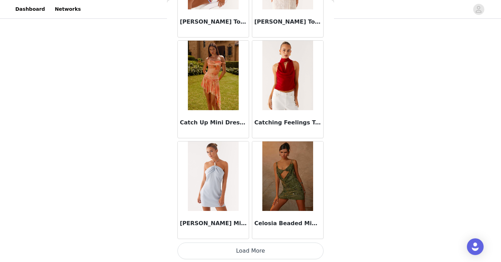
click at [254, 251] on button "Load More" at bounding box center [250, 251] width 146 height 17
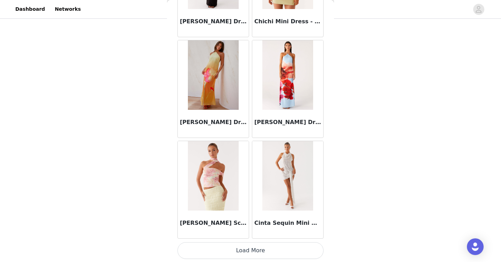
click at [254, 251] on button "Load More" at bounding box center [250, 250] width 146 height 17
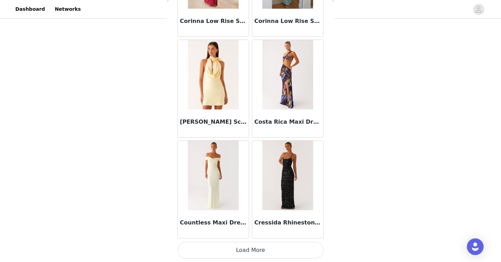
scroll to position [10887, 0]
click at [297, 81] on img at bounding box center [287, 75] width 50 height 70
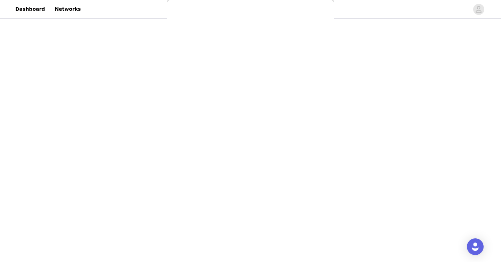
scroll to position [126, 0]
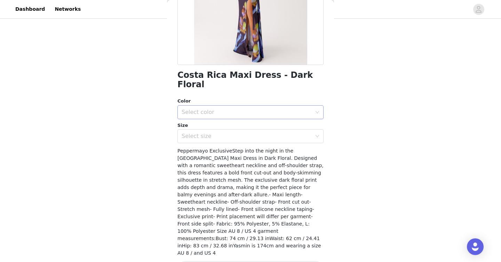
click at [286, 109] on div "Select color" at bounding box center [247, 112] width 130 height 7
click at [270, 117] on li "Dark Floral" at bounding box center [250, 118] width 146 height 11
click at [262, 133] on div "Select size" at bounding box center [247, 136] width 130 height 7
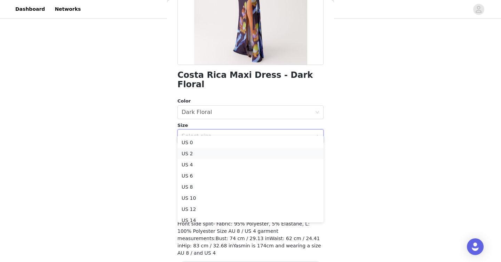
click at [228, 151] on li "US 2" at bounding box center [250, 153] width 146 height 11
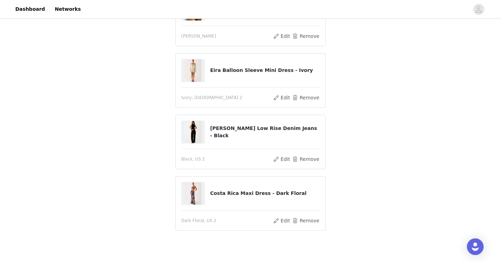
scroll to position [119, 0]
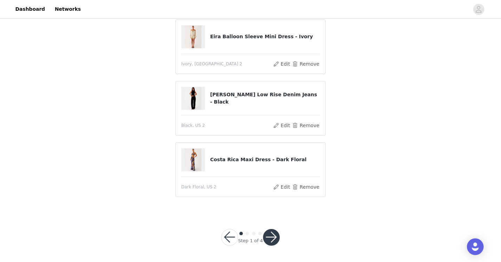
click at [273, 237] on button "button" at bounding box center [271, 237] width 17 height 17
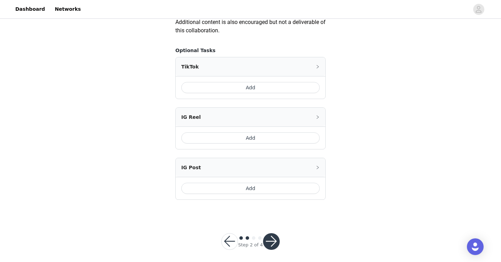
scroll to position [415, 0]
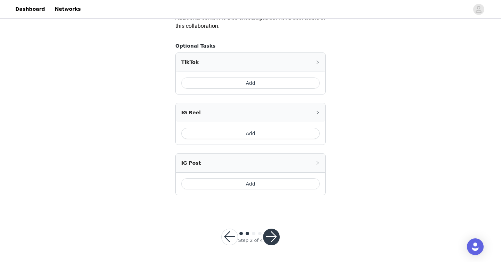
click at [247, 184] on button "Add" at bounding box center [250, 183] width 138 height 11
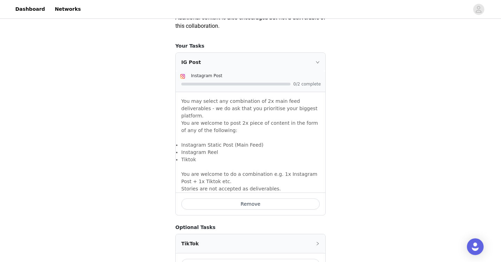
scroll to position [539, 0]
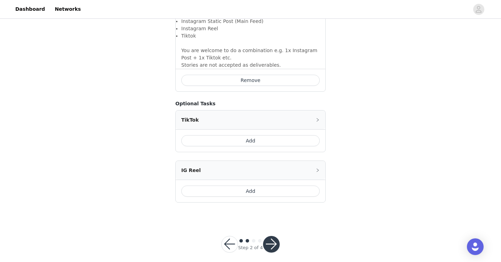
click at [268, 236] on button "button" at bounding box center [271, 244] width 17 height 17
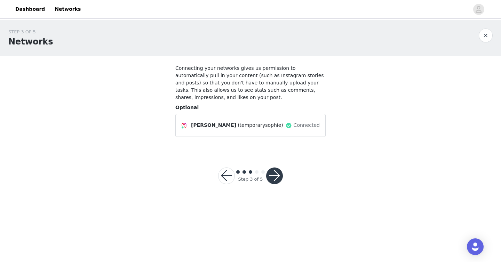
click at [278, 178] on button "button" at bounding box center [274, 176] width 17 height 17
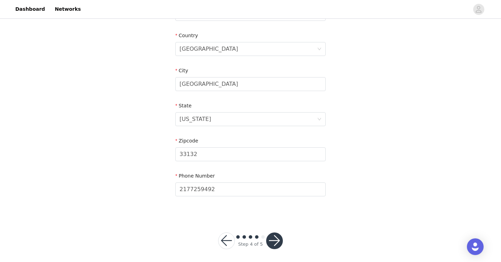
scroll to position [212, 0]
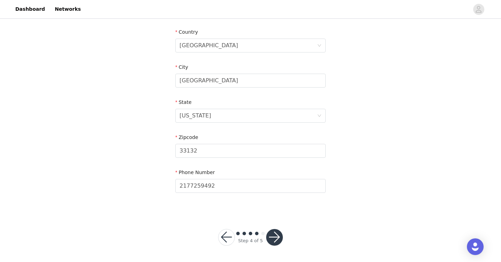
click at [276, 238] on button "button" at bounding box center [274, 237] width 17 height 17
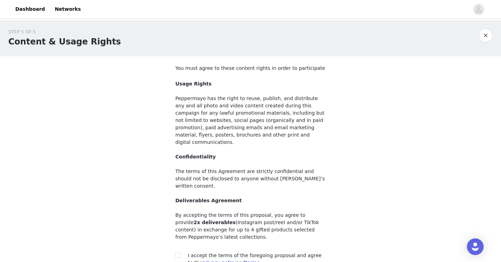
scroll to position [59, 0]
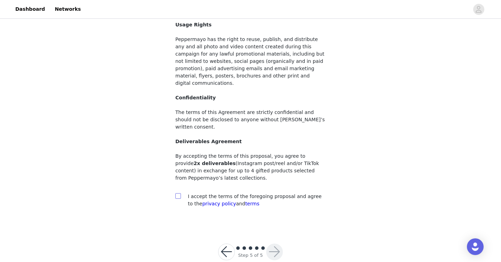
click at [178, 193] on input "checkbox" at bounding box center [177, 195] width 5 height 5
checkbox input "true"
click at [279, 244] on button "button" at bounding box center [274, 252] width 17 height 17
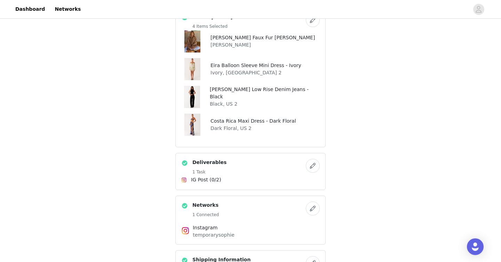
scroll to position [287, 0]
click at [313, 26] on button "button" at bounding box center [313, 21] width 14 height 14
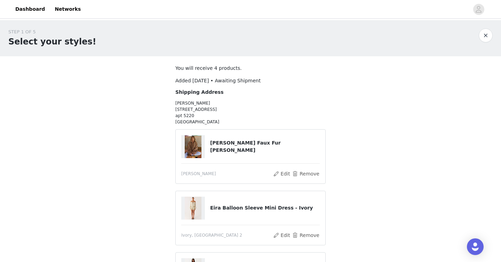
click at [269, 143] on div "[PERSON_NAME] Faux Fur [PERSON_NAME]" at bounding box center [250, 146] width 138 height 23
click at [285, 177] on button "Edit" at bounding box center [282, 174] width 18 height 8
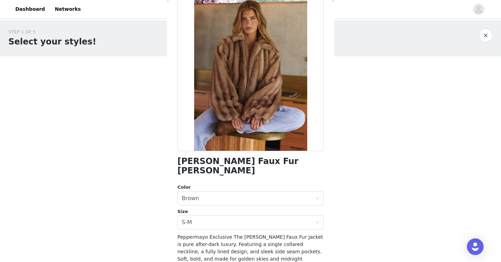
scroll to position [46, 0]
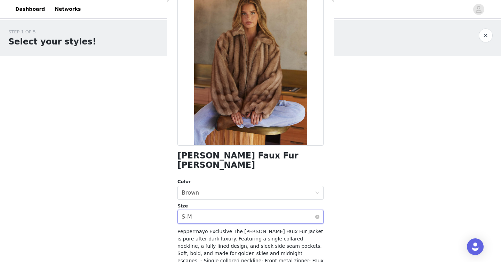
click at [239, 210] on div "Select size S-M" at bounding box center [248, 216] width 133 height 13
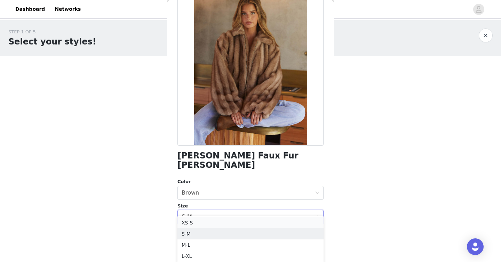
click at [227, 219] on li "XS-S" at bounding box center [250, 222] width 146 height 11
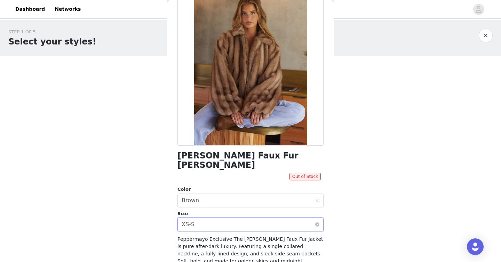
click at [202, 218] on div "Select size XS-S" at bounding box center [248, 224] width 133 height 13
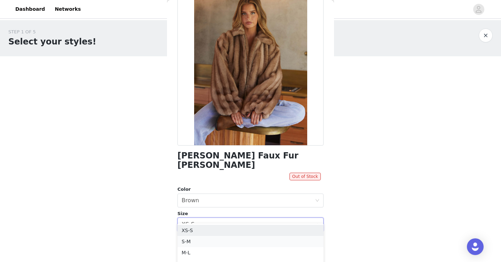
click at [209, 238] on li "S-M" at bounding box center [250, 241] width 146 height 11
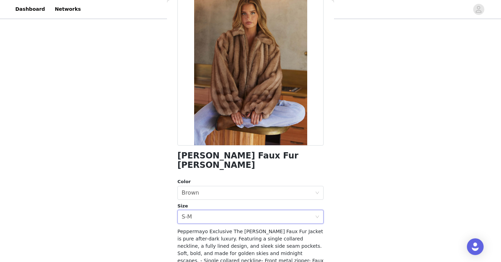
scroll to position [0, 0]
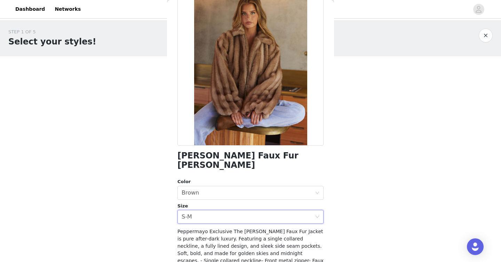
click at [155, 162] on div "STEP 1 OF 5 Select your styles! You will receive 4 products. Added [DATE] • Awa…" at bounding box center [250, 202] width 501 height 364
click at [484, 35] on button "button" at bounding box center [486, 36] width 14 height 14
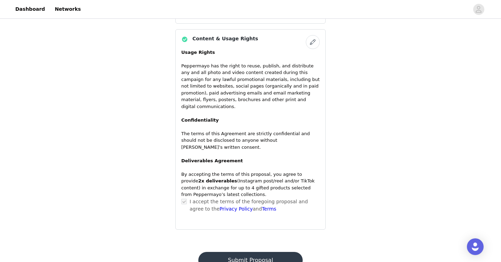
scroll to position [586, 0]
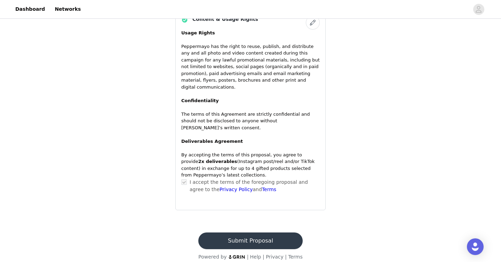
click at [268, 234] on button "Submit Proposal" at bounding box center [250, 241] width 104 height 17
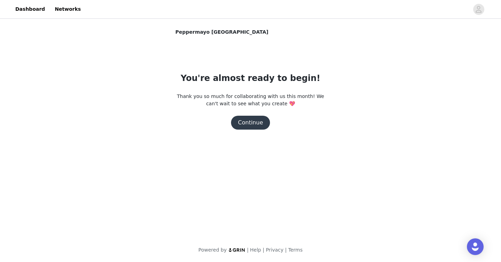
click at [259, 122] on button "Continue" at bounding box center [250, 123] width 39 height 14
